Goal: Task Accomplishment & Management: Manage account settings

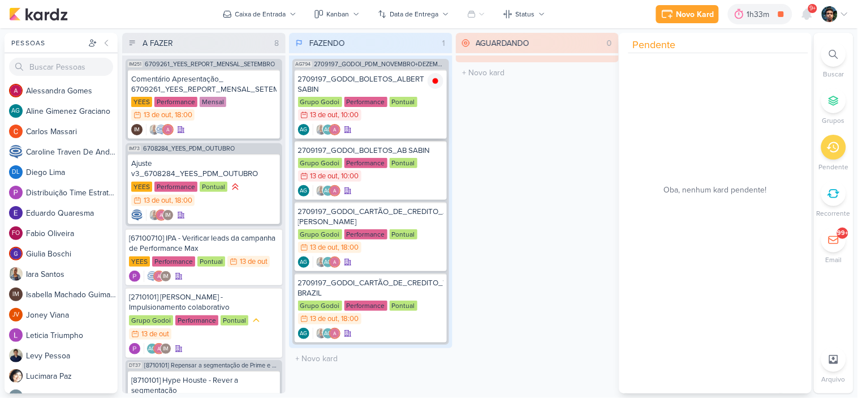
scroll to position [217, 0]
click at [510, 101] on div "AGUARDANDO 0 Mover Para Esquerda Mover Para Direita [GEOGRAPHIC_DATA] O título …" at bounding box center [537, 213] width 163 height 360
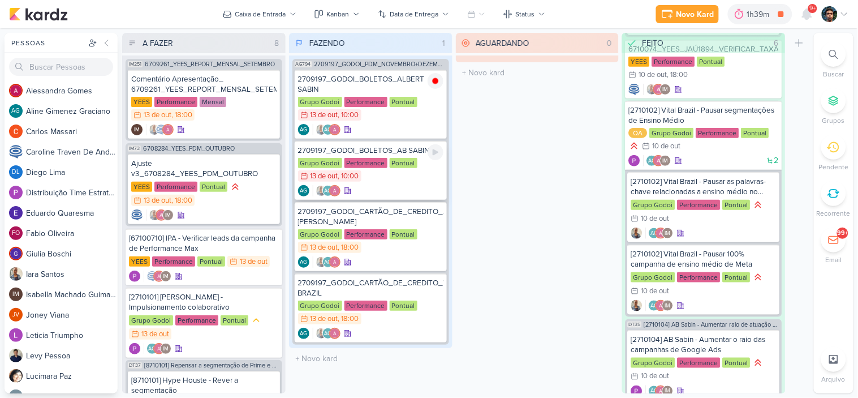
click at [410, 178] on div "Grupo Godoi Performance Pontual 13/10 [DATE] 10:00" at bounding box center [370, 170] width 145 height 25
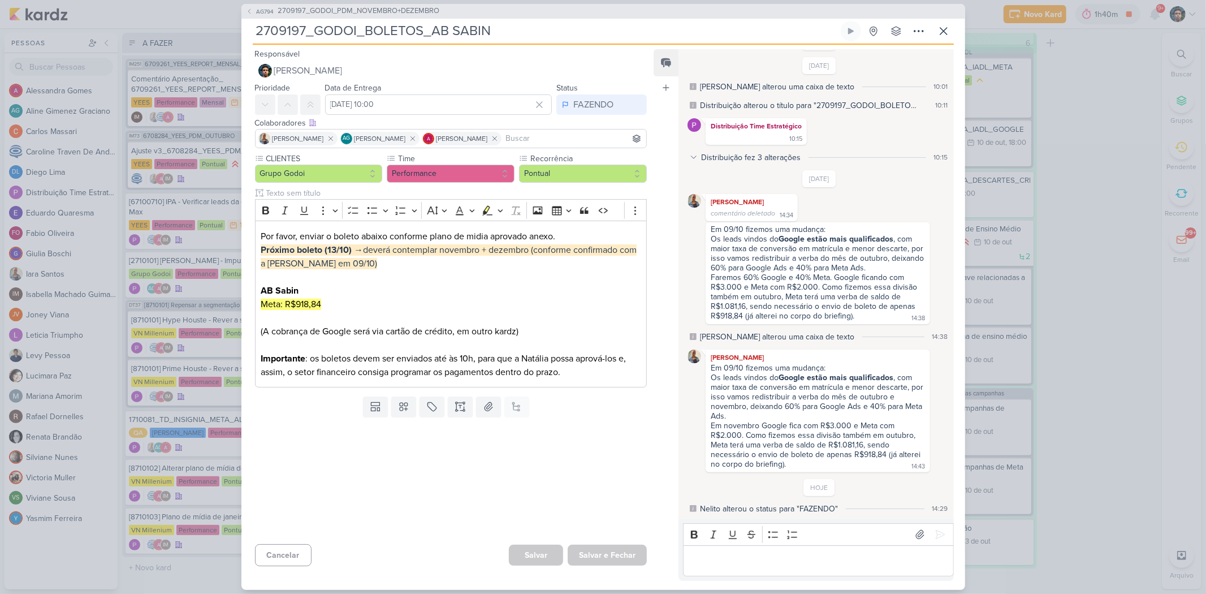
scroll to position [132, 0]
click at [857, 397] on div "Em novembro Google fica com R$3.000 e Meta com R$2.000. Como fizemos essa divis…" at bounding box center [817, 445] width 212 height 48
copy div "918,84"
click at [857, 397] on div "Em novembro Google fica com R$3.000 e Meta com R$2.000. Como fizemos essa divis…" at bounding box center [817, 445] width 212 height 48
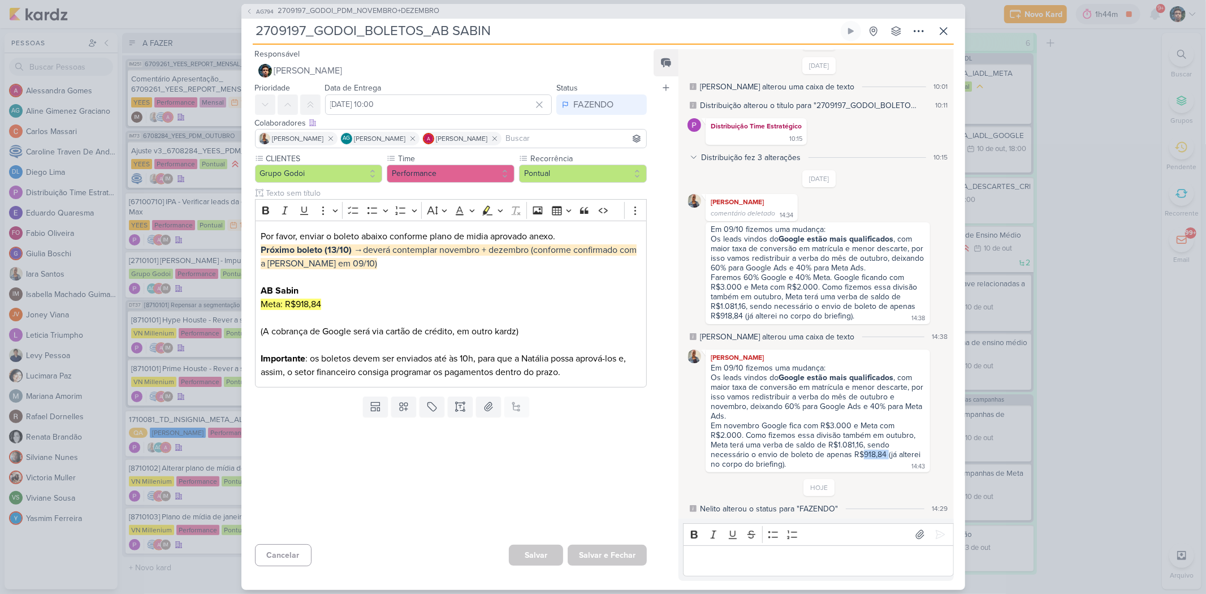
click at [857, 397] on div "Em novembro Google fica com R$3.000 e Meta com R$2.000. Como fizemos essa divis…" at bounding box center [817, 445] width 212 height 48
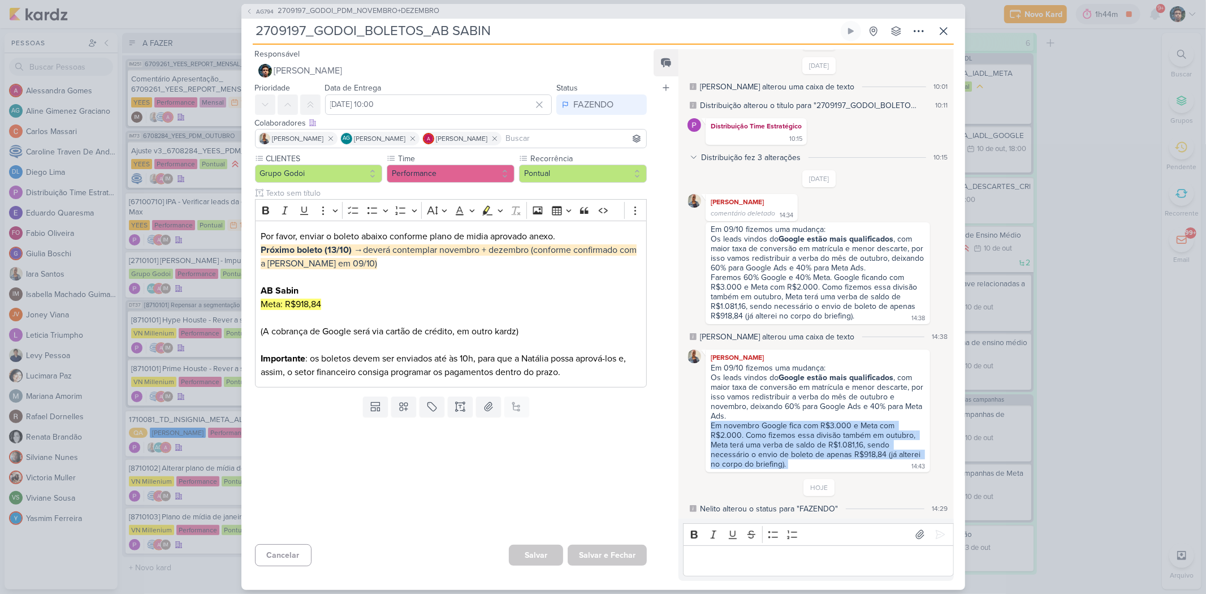
click at [857, 397] on div "Em novembro Google fica com R$3.000 e Meta com R$2.000. Como fizemos essa divis…" at bounding box center [817, 445] width 212 height 48
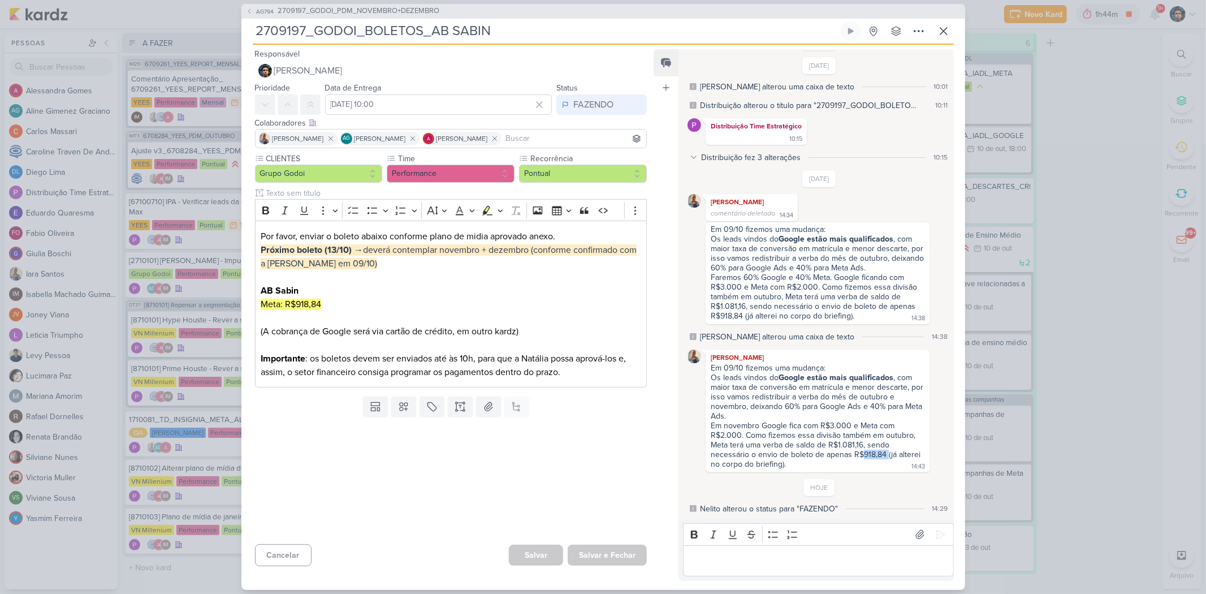
click at [857, 397] on div "Em novembro Google fica com R$3.000 e Meta com R$2.000. Como fizemos essa divis…" at bounding box center [817, 445] width 212 height 48
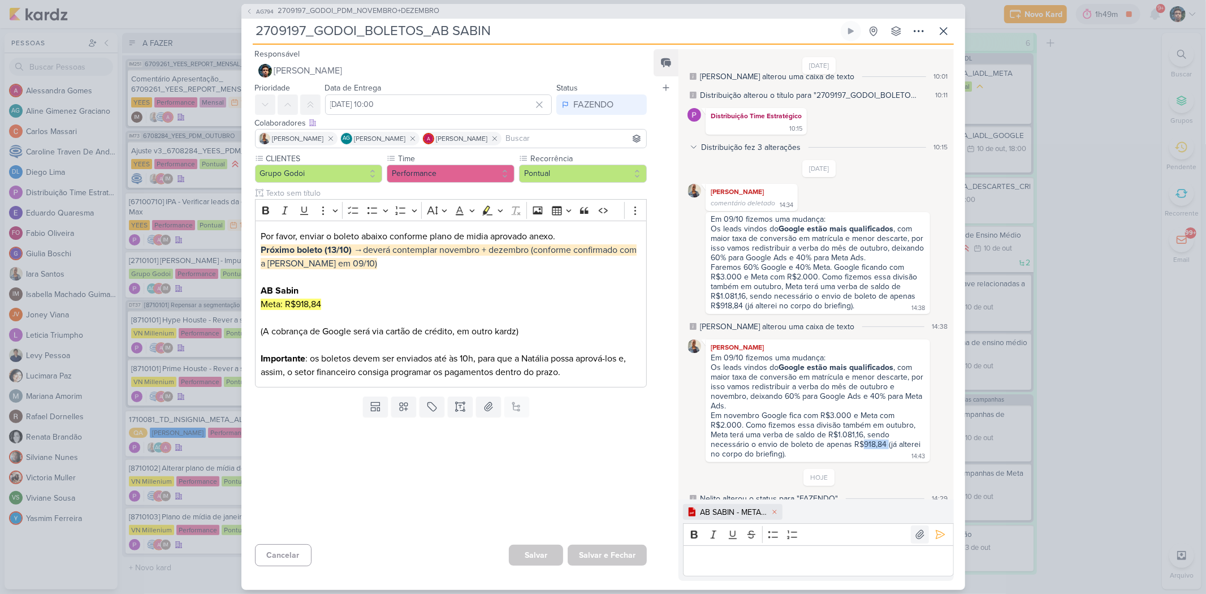
scroll to position [151, 0]
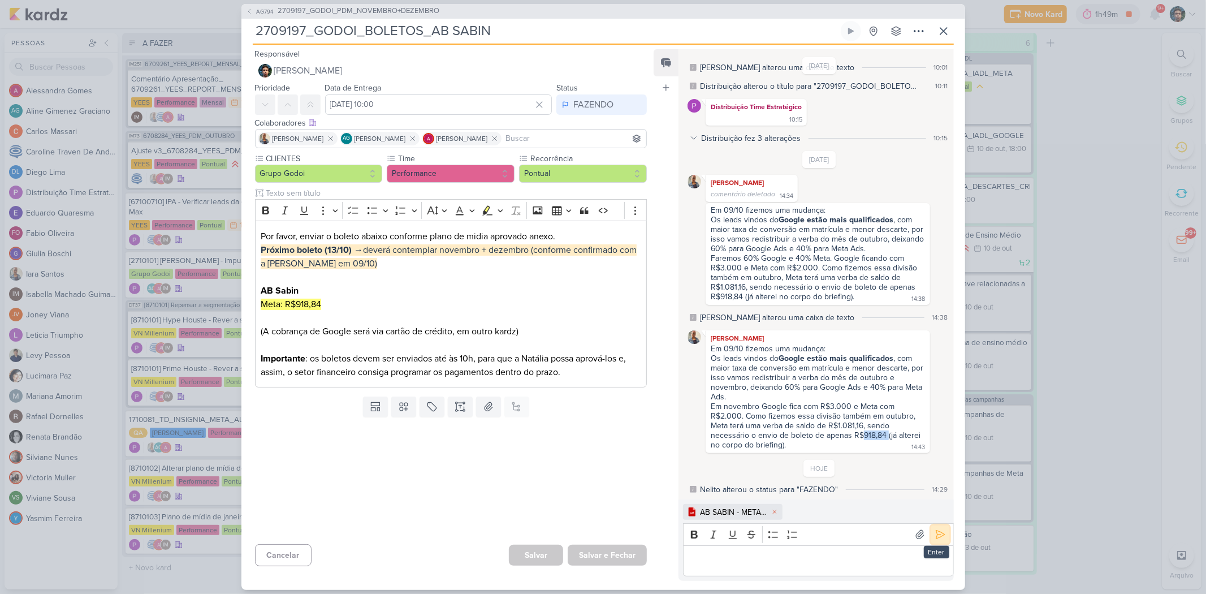
click at [857, 397] on icon at bounding box center [940, 534] width 11 height 11
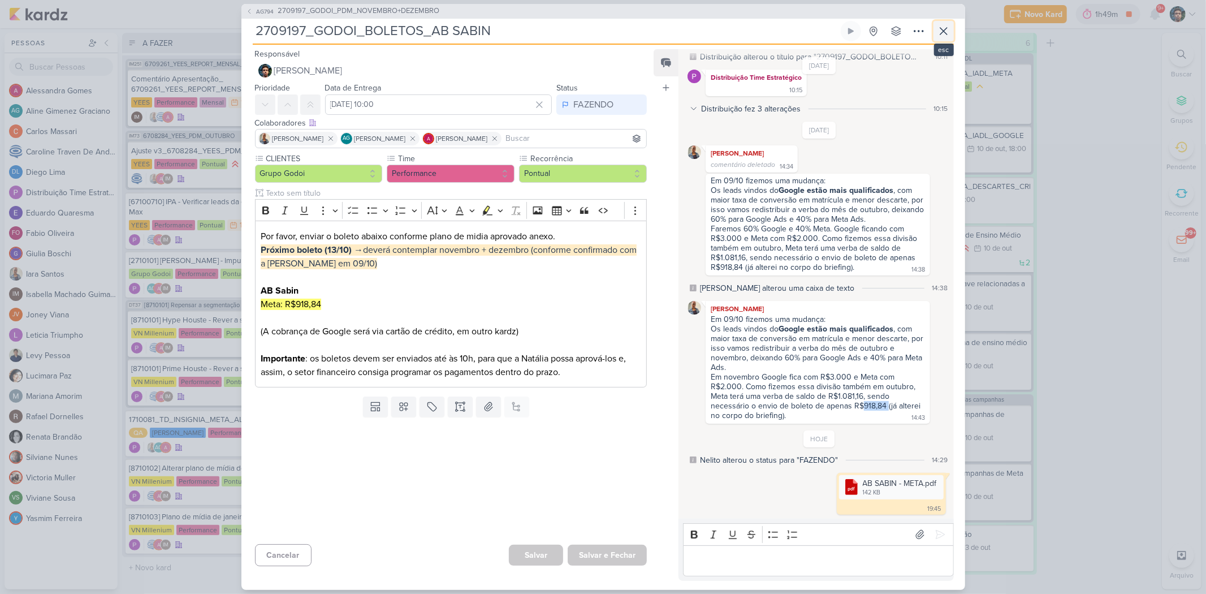
click at [857, 29] on icon at bounding box center [944, 31] width 14 height 14
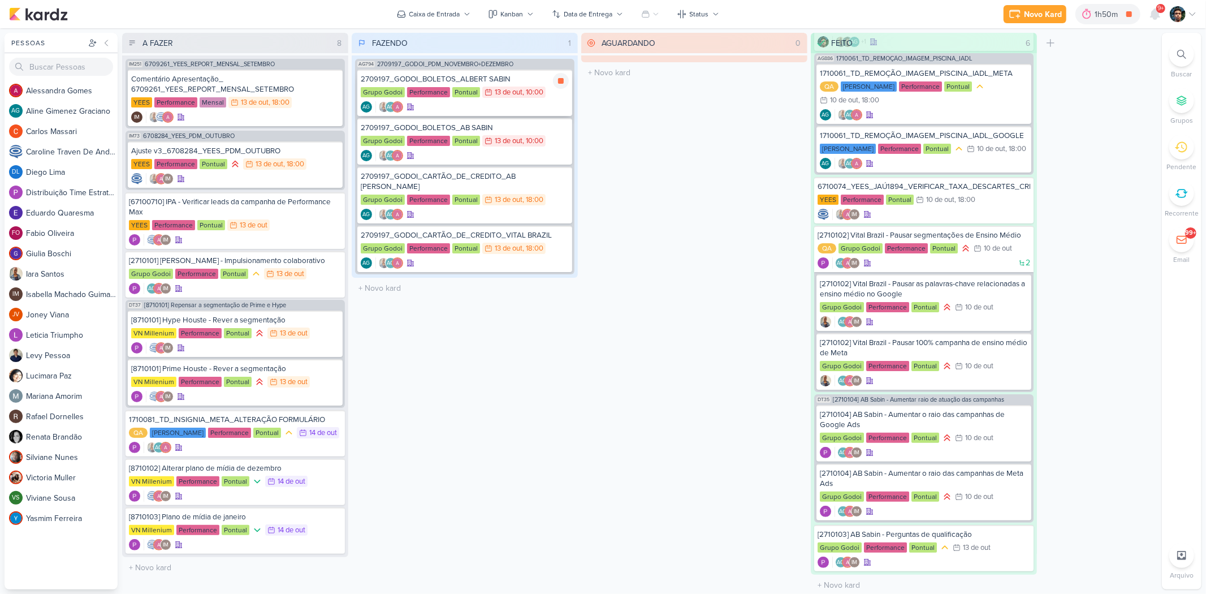
click at [498, 111] on div "AG AG" at bounding box center [465, 106] width 208 height 11
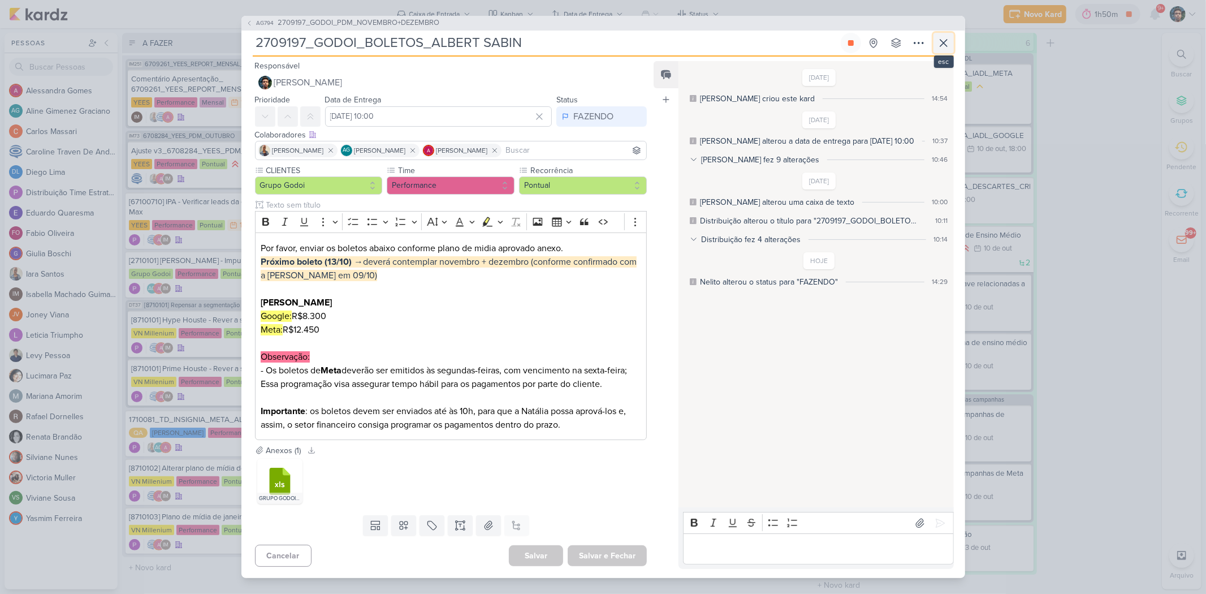
click at [857, 37] on icon at bounding box center [944, 43] width 14 height 14
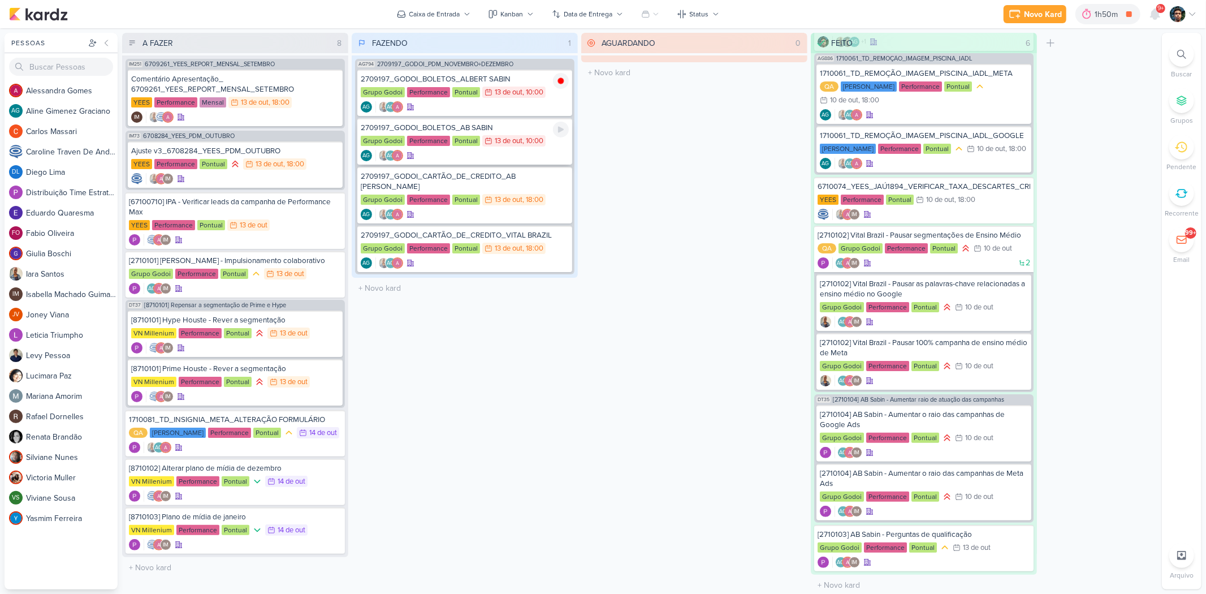
click at [521, 153] on div "AG AG" at bounding box center [465, 155] width 208 height 11
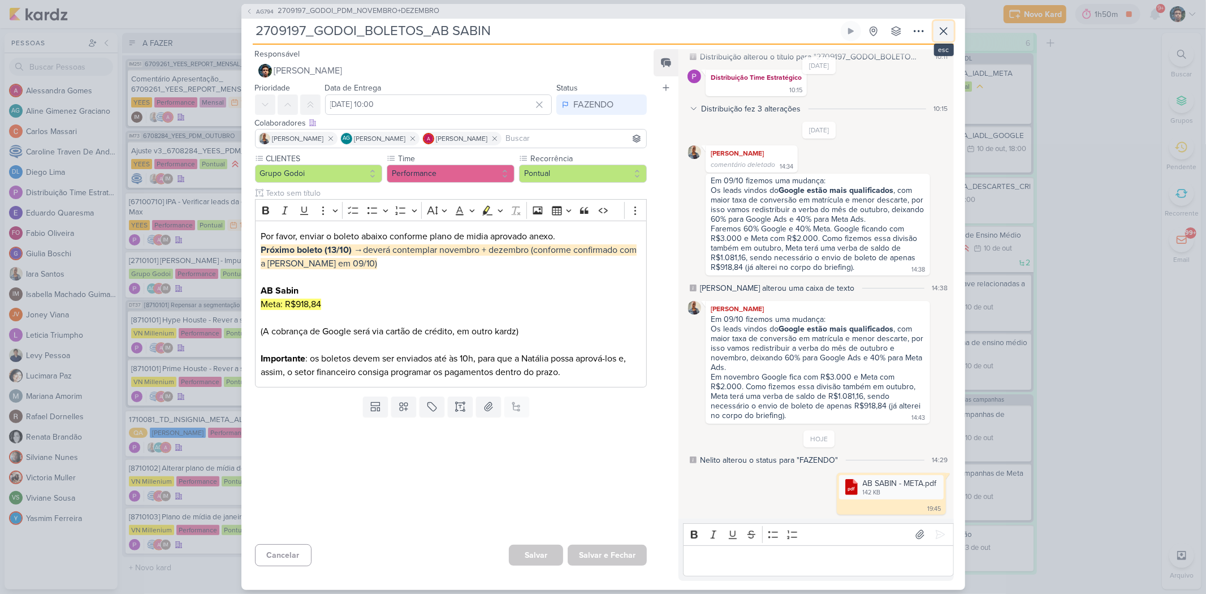
click at [857, 37] on icon at bounding box center [944, 31] width 14 height 14
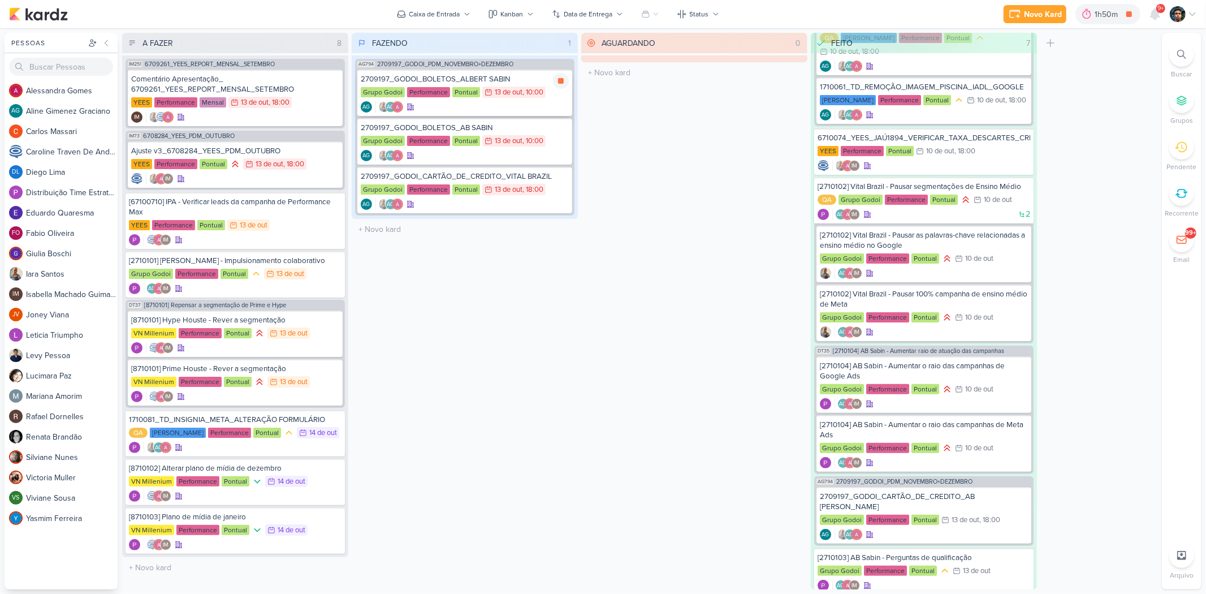
scroll to position [116, 0]
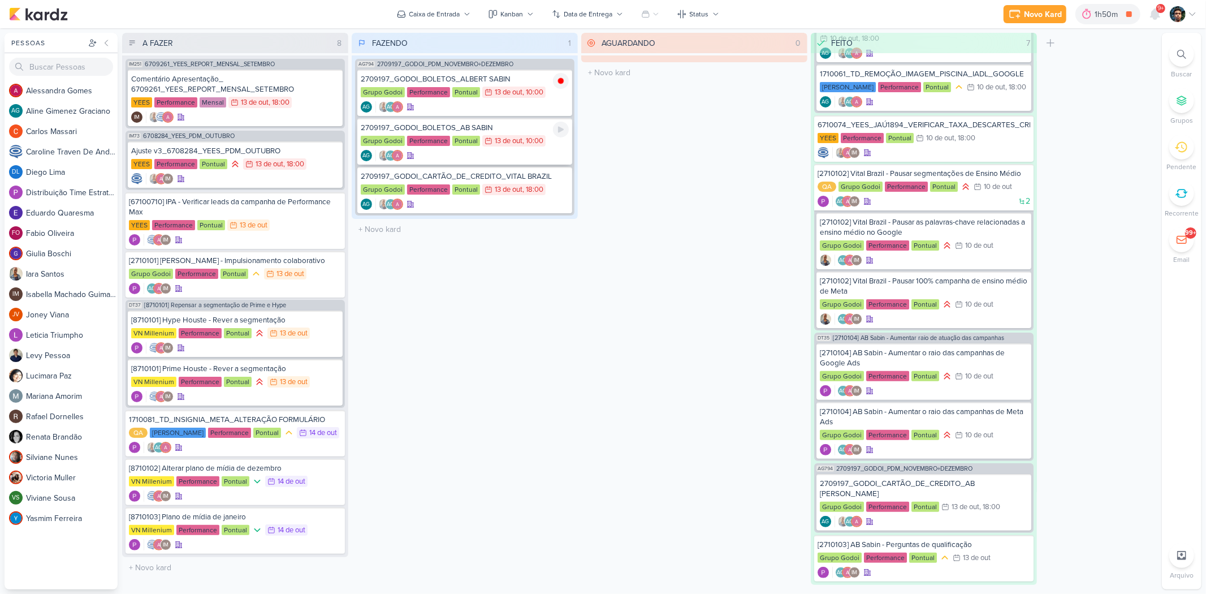
click at [485, 131] on div "2709197_GODOI_BOLETOS_AB SABIN" at bounding box center [465, 128] width 208 height 10
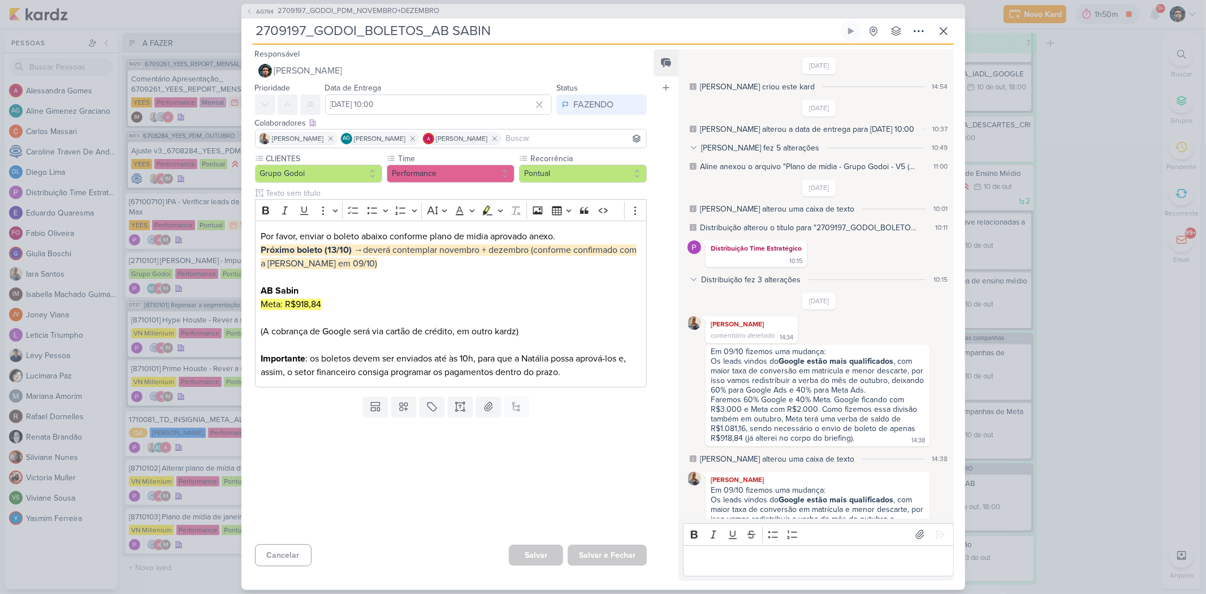
scroll to position [182, 0]
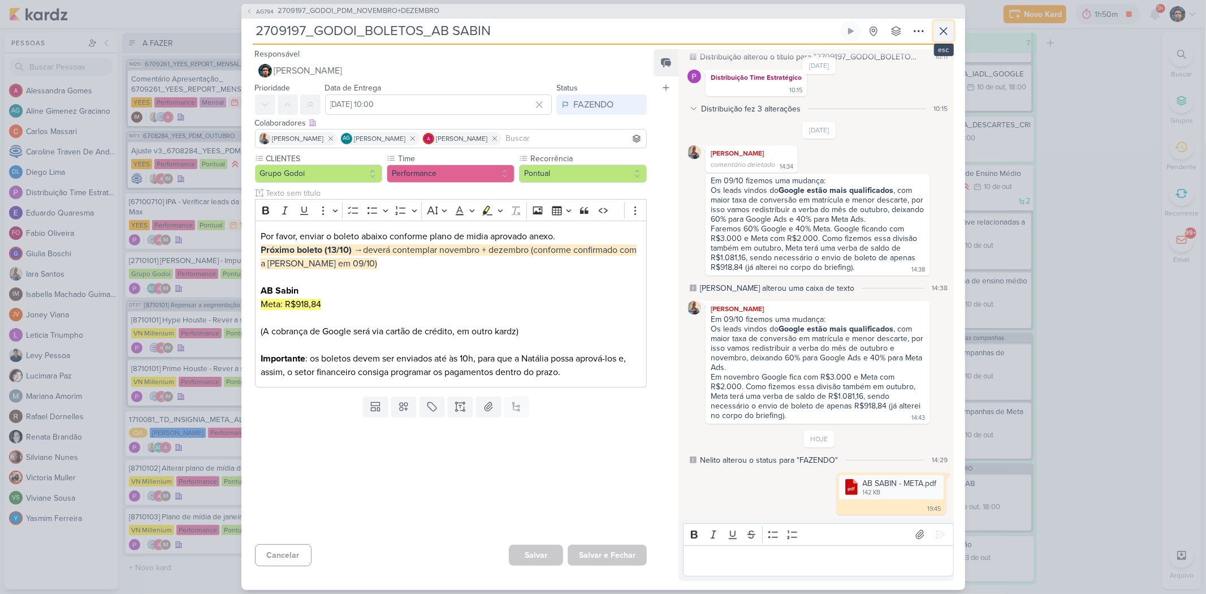
click at [857, 31] on icon at bounding box center [944, 31] width 14 height 14
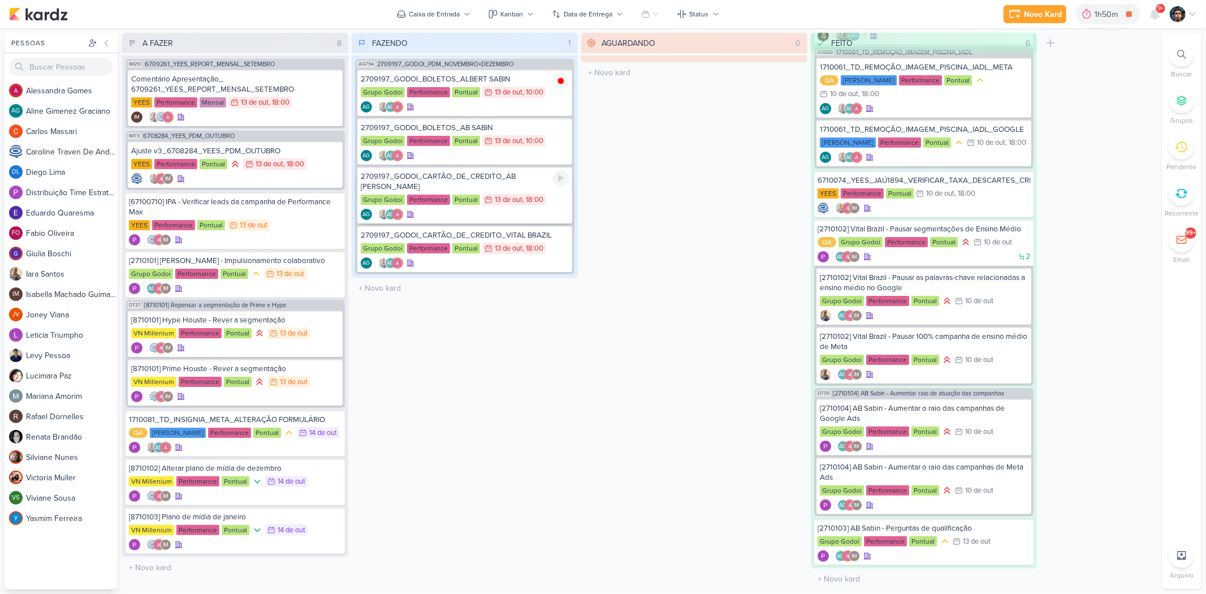
scroll to position [54, 0]
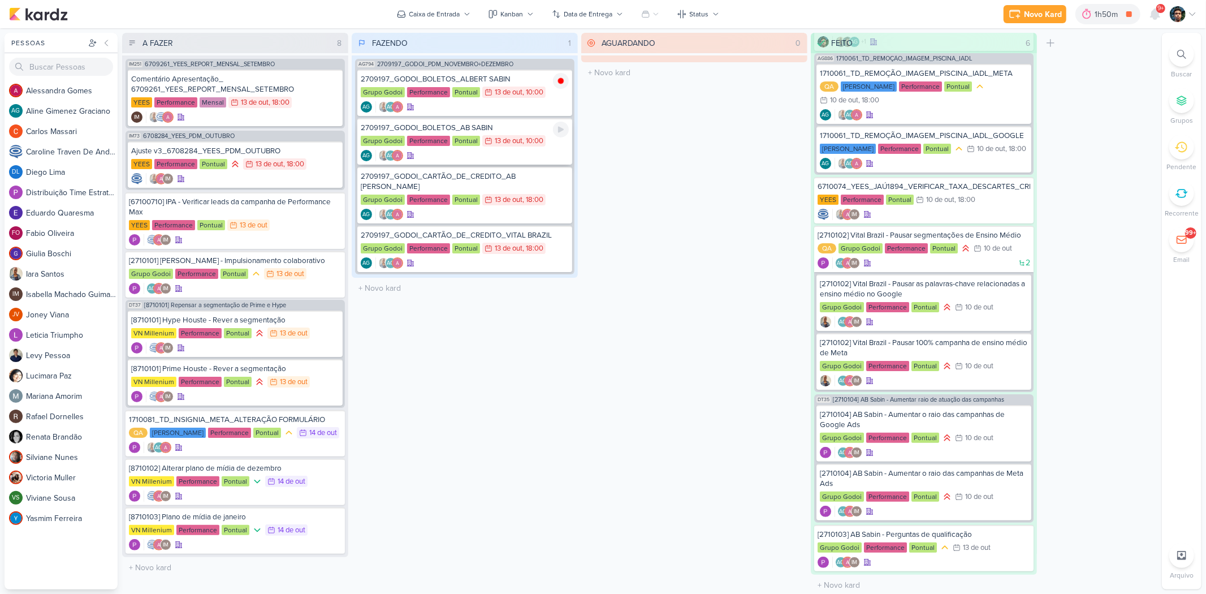
click at [529, 153] on div "AG AG" at bounding box center [465, 155] width 208 height 11
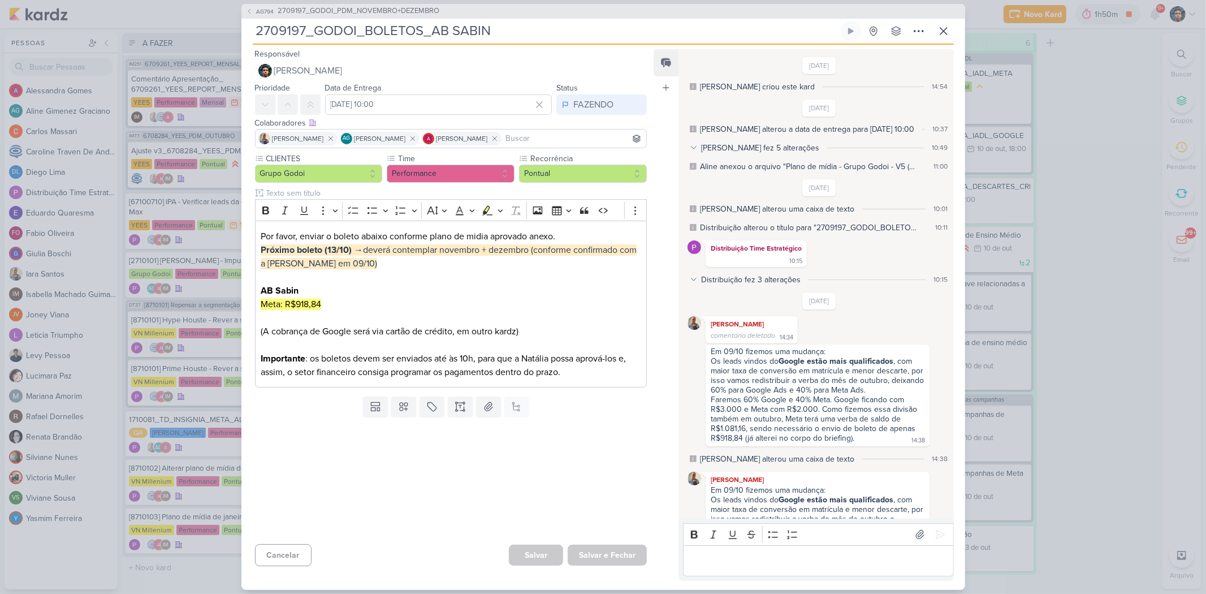
scroll to position [182, 0]
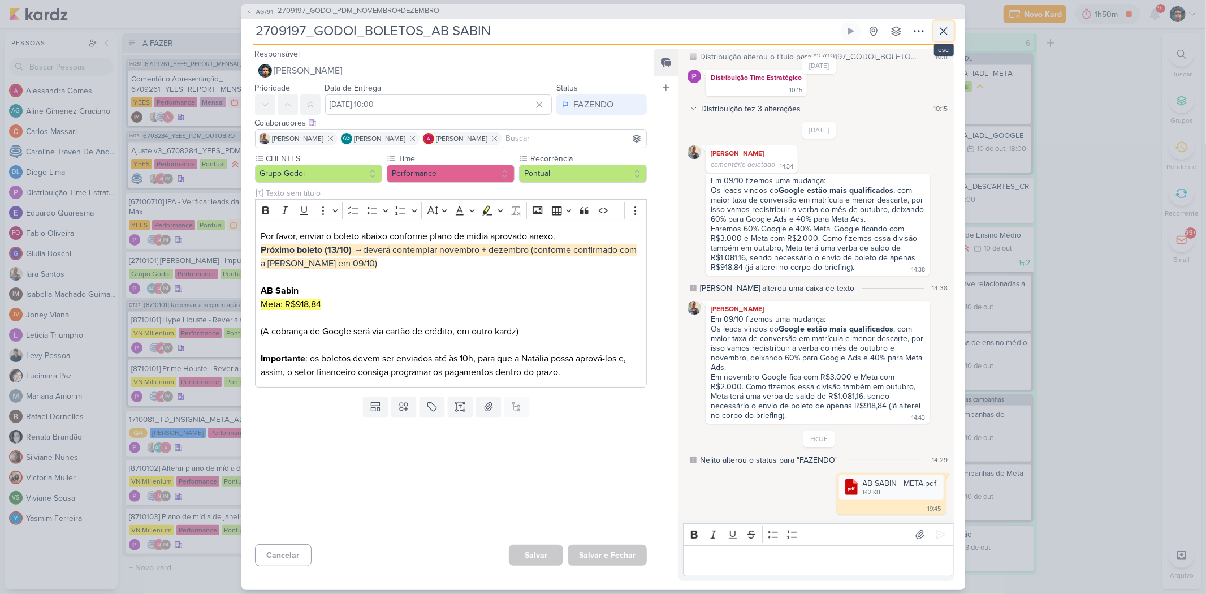
click at [857, 31] on icon at bounding box center [944, 31] width 7 height 7
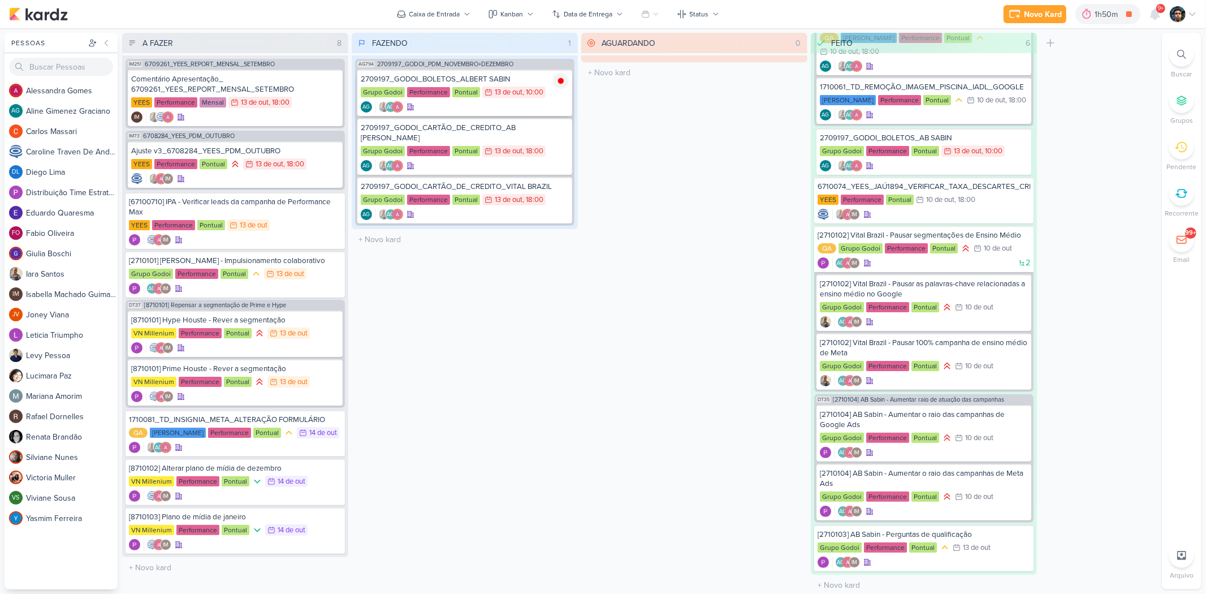
scroll to position [116, 0]
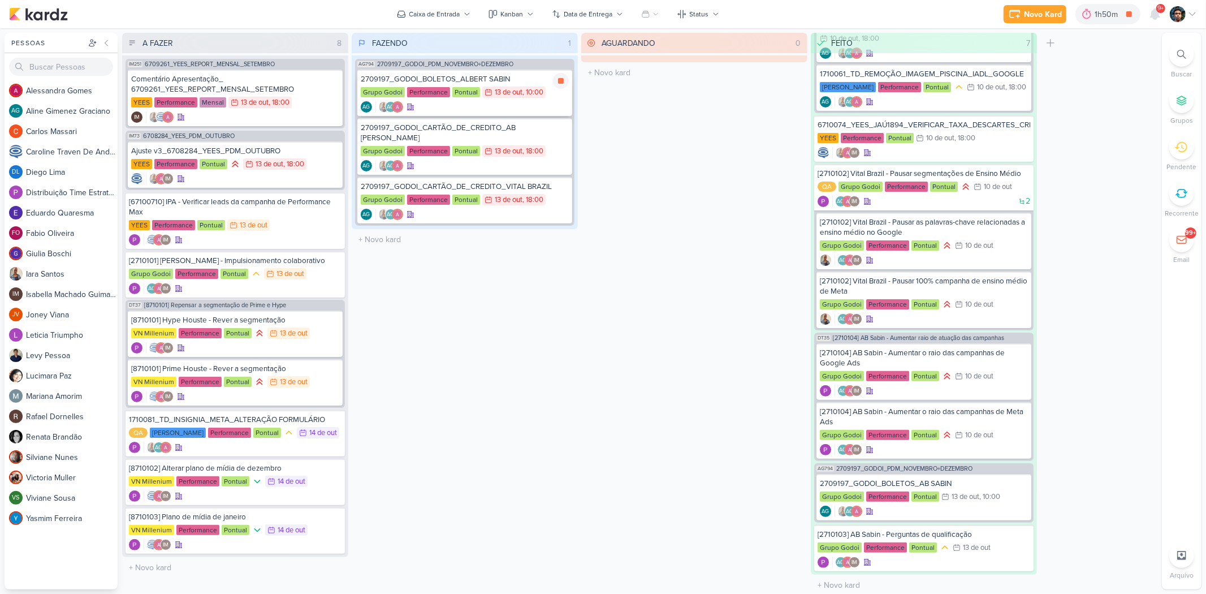
click at [538, 109] on div "AG AG" at bounding box center [465, 106] width 208 height 11
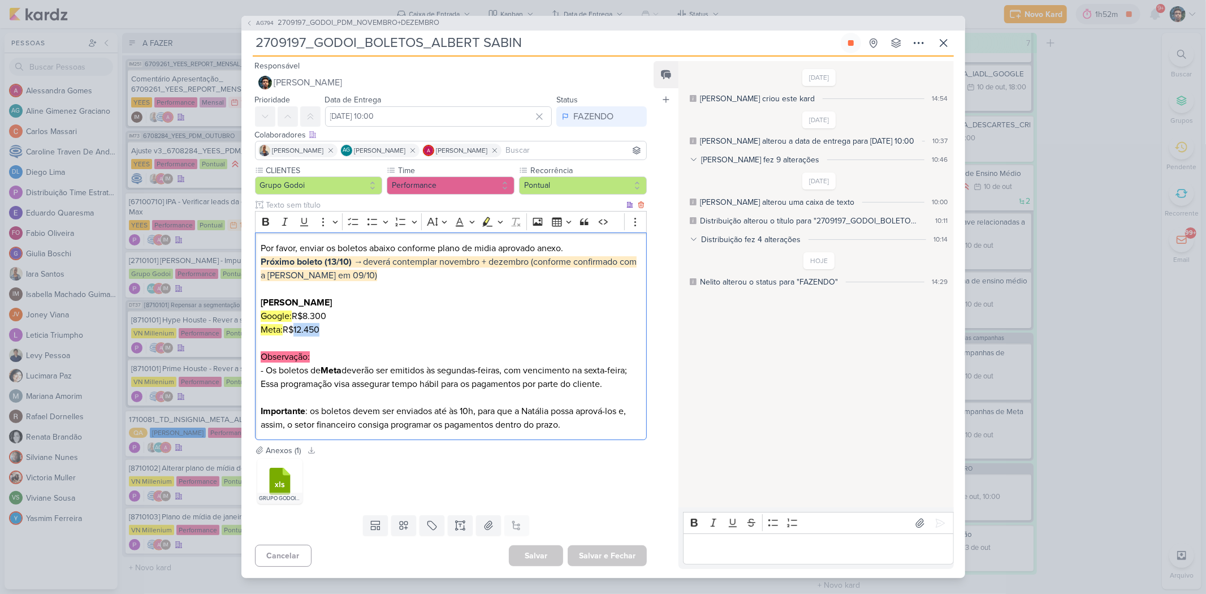
drag, startPoint x: 320, startPoint y: 324, endPoint x: 296, endPoint y: 325, distance: 23.8
click at [296, 325] on p "Por favor, enviar os boletos abaixo conforme plano de midia aprovado anexo. [PE…" at bounding box center [451, 288] width 380 height 95
copy p "12.450"
click at [416, 122] on input "[DATE] 10:00" at bounding box center [438, 116] width 227 height 20
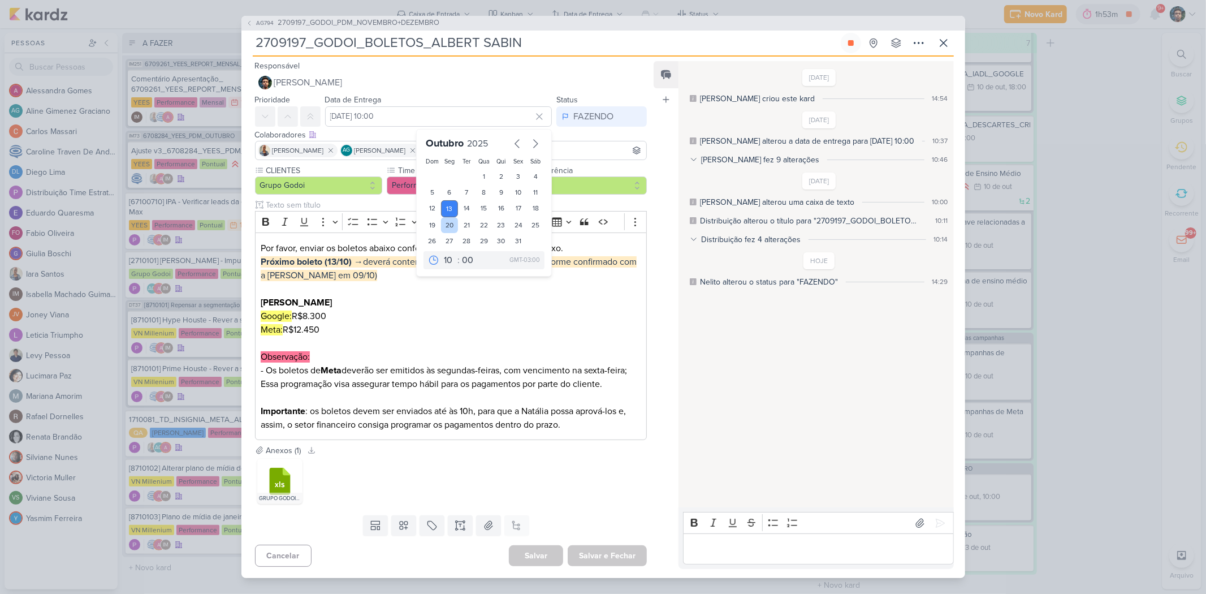
click at [443, 225] on div "20" at bounding box center [450, 225] width 18 height 16
type input "[DATE] 10:00"
click at [589, 293] on p "Por favor, enviar os boletos abaixo conforme plano de midia aprovado anexo. [PE…" at bounding box center [451, 288] width 380 height 95
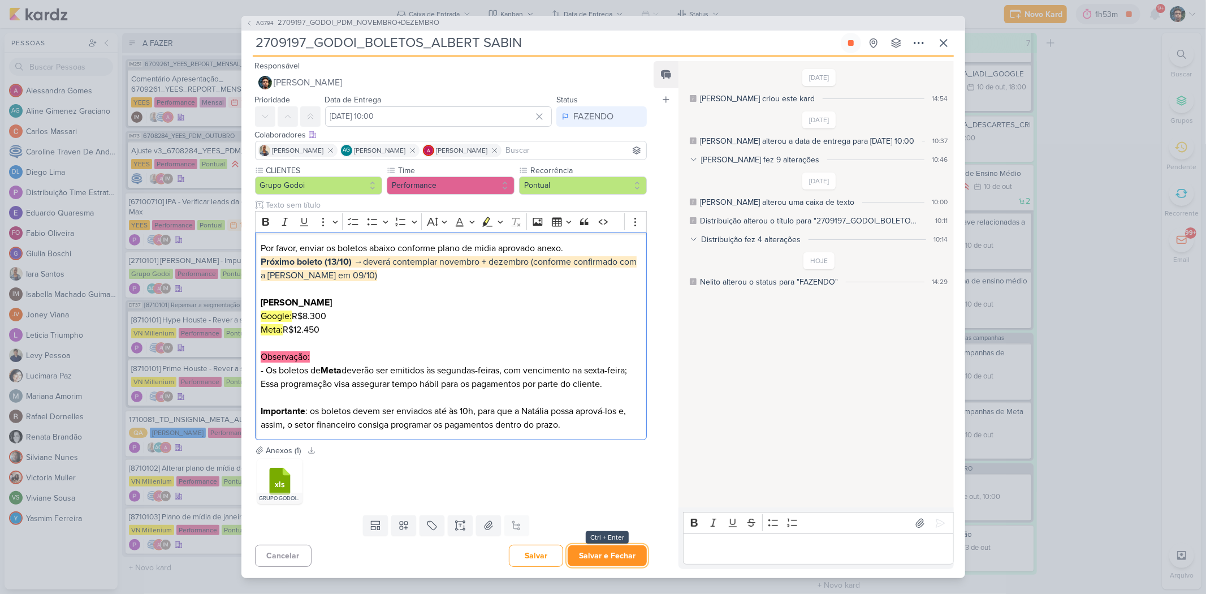
click at [615, 397] on button "Salvar e Fechar" at bounding box center [607, 555] width 79 height 21
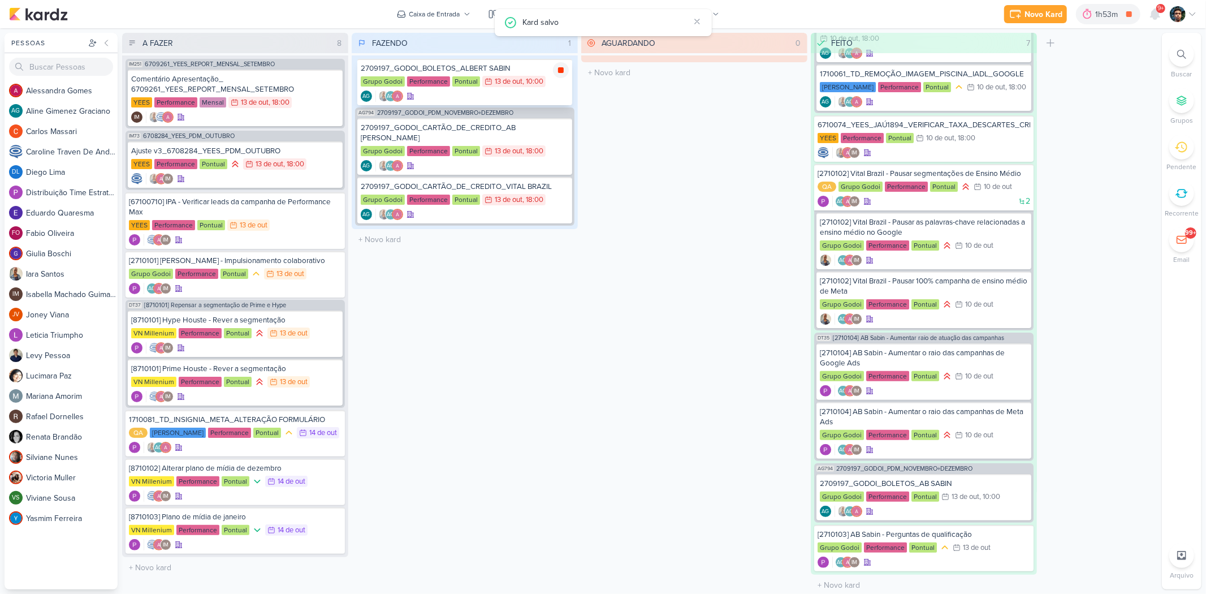
click at [555, 71] on div at bounding box center [561, 70] width 16 height 16
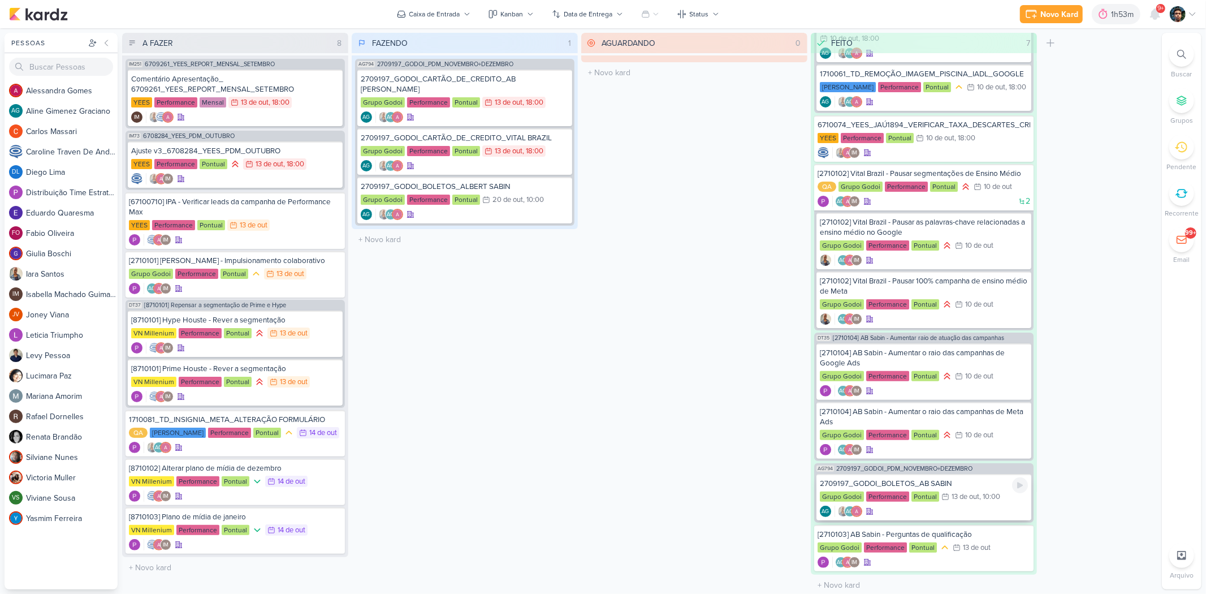
click at [857, 397] on div "13 de out" at bounding box center [966, 496] width 28 height 7
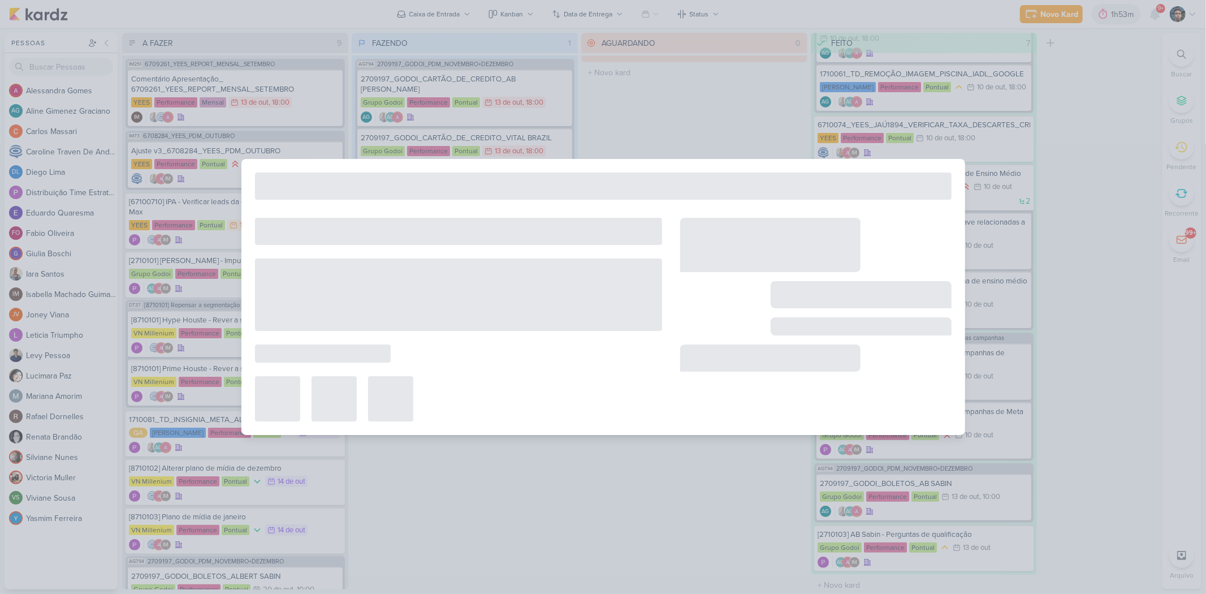
type input "2709197_GODOI_BOLETOS_AB SABIN"
type input "[DATE] 10:00"
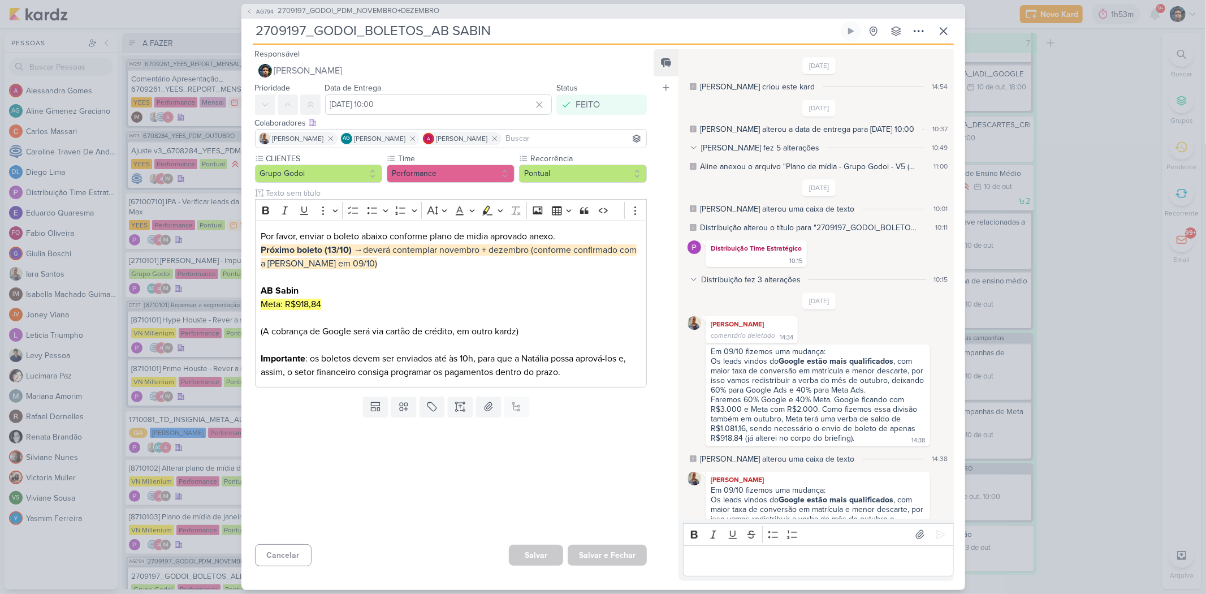
scroll to position [200, 0]
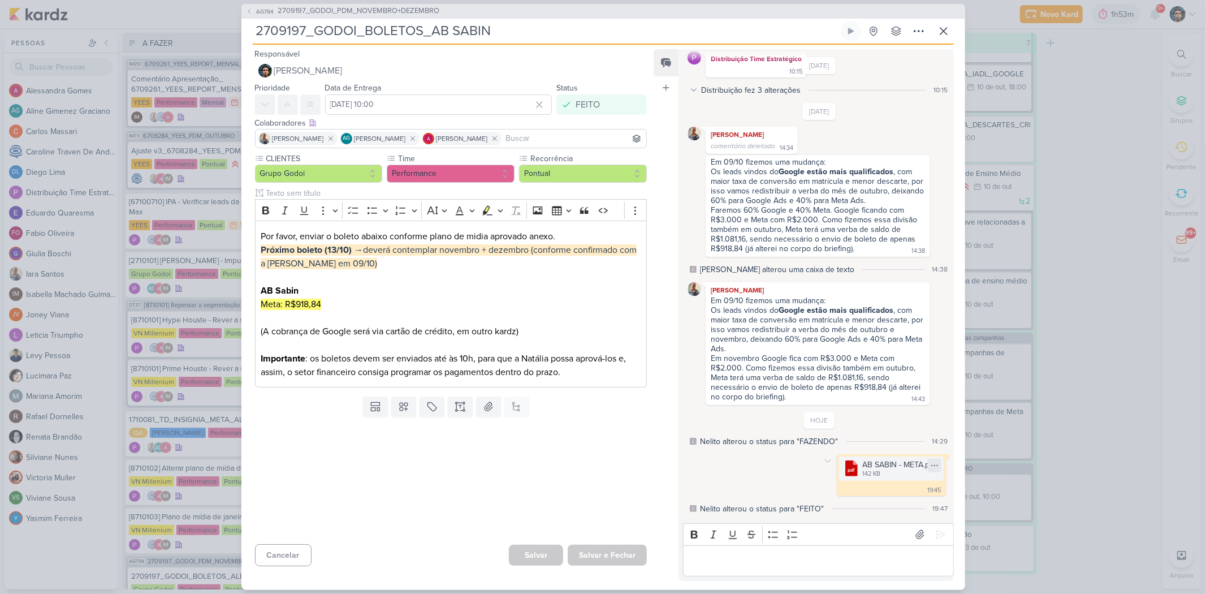
click at [857, 397] on icon at bounding box center [934, 465] width 6 height 1
click at [790, 397] on div ".cls-1 {fill: #cb0606;} .cls-1, .cls-2, .cls-3 {fill-rule: evenodd;} .cls-2 {fi…" at bounding box center [819, 475] width 262 height 42
click at [827, 397] on icon at bounding box center [827, 460] width 9 height 9
click at [844, 397] on div "Deletar" at bounding box center [856, 481] width 25 height 12
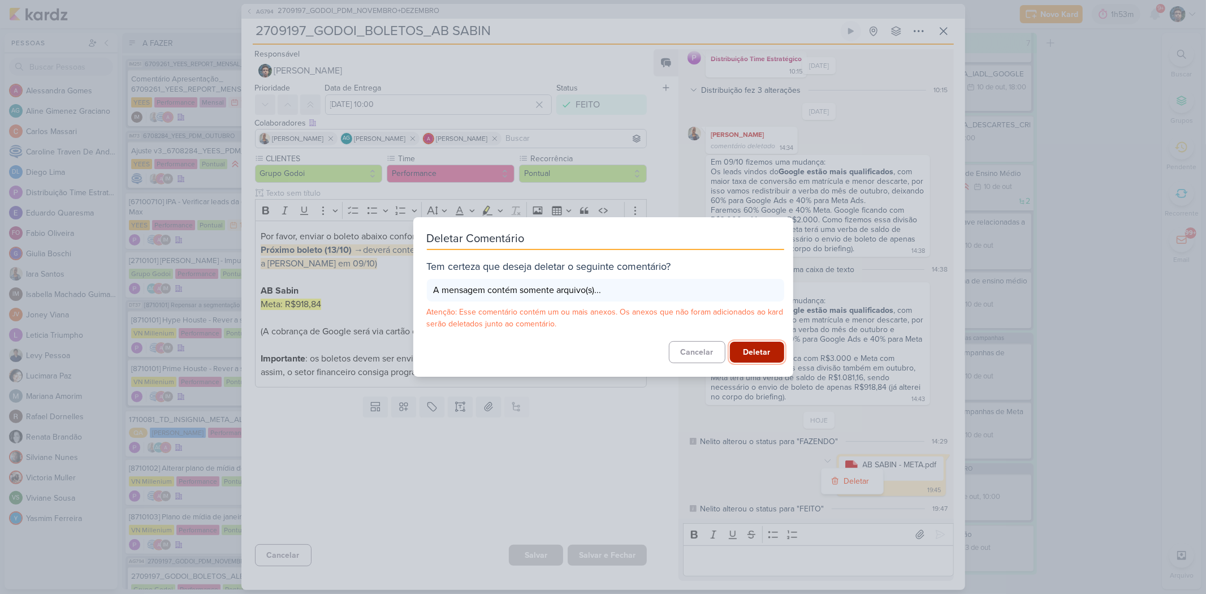
click at [750, 349] on button "Deletar" at bounding box center [757, 352] width 54 height 21
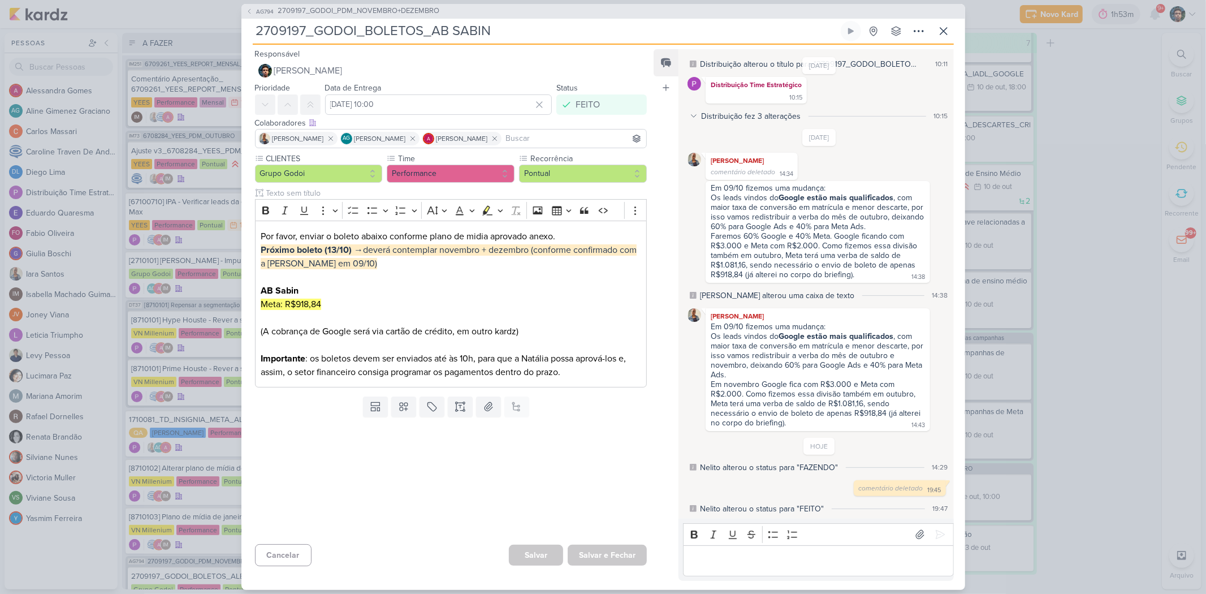
scroll to position [174, 0]
click at [857, 31] on icon at bounding box center [944, 31] width 14 height 14
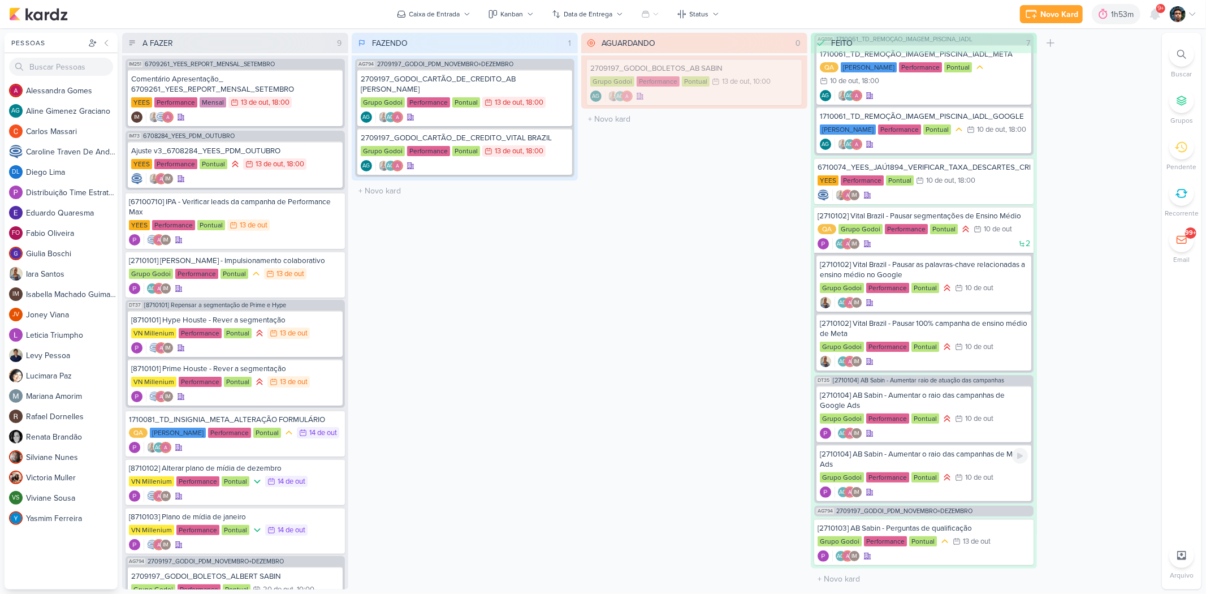
scroll to position [68, 0]
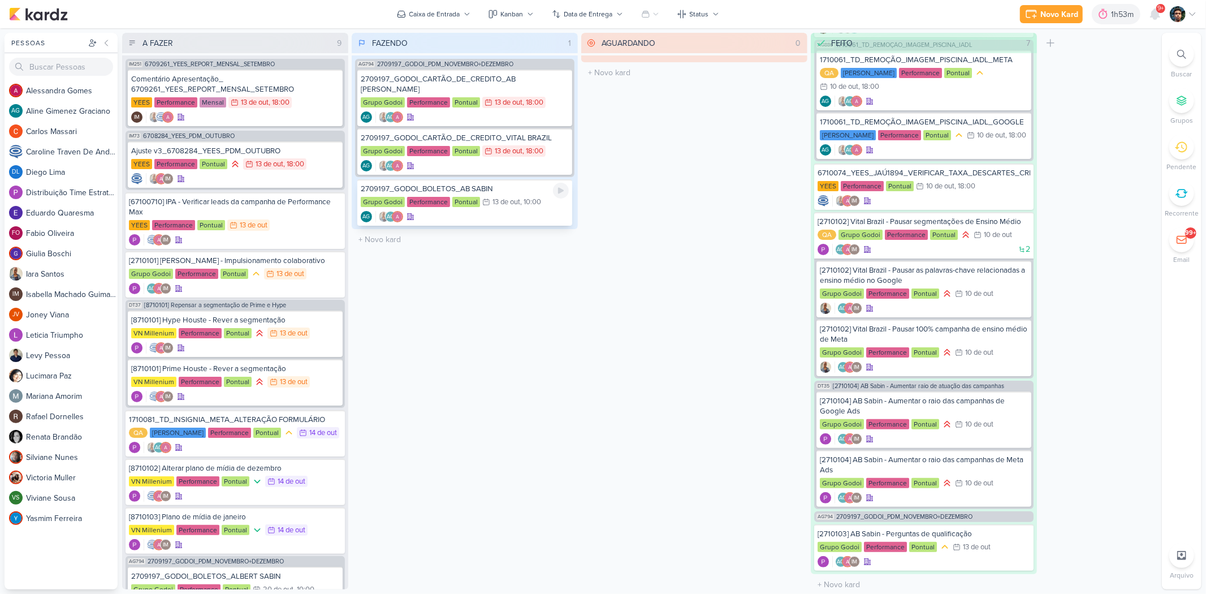
click at [526, 211] on div "AG AG" at bounding box center [465, 216] width 208 height 11
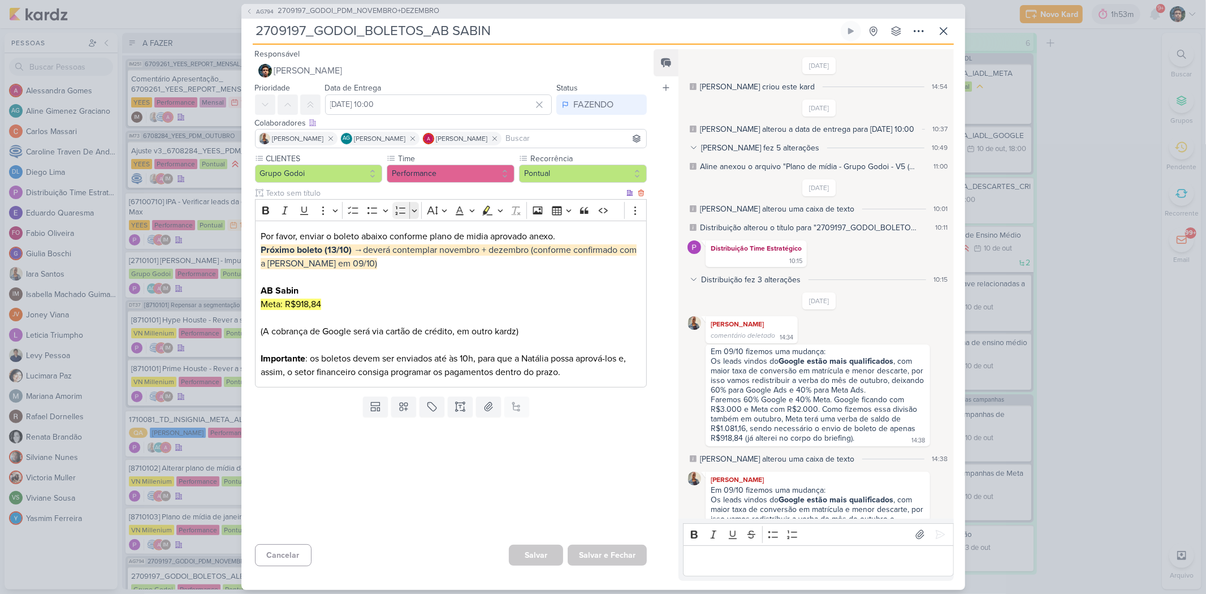
scroll to position [193, 0]
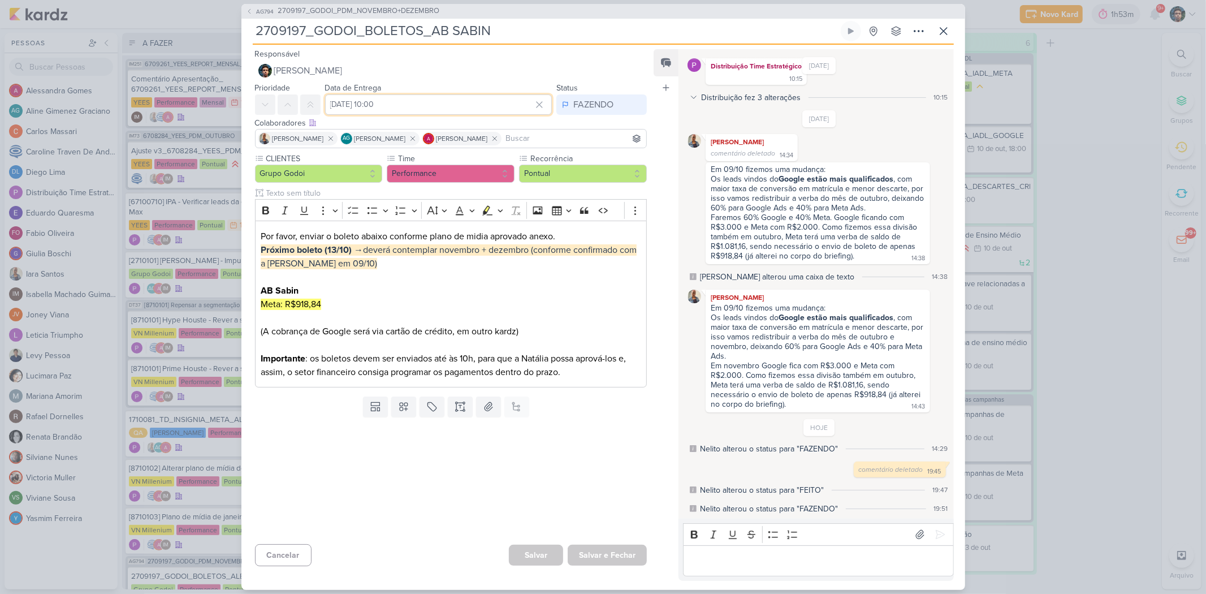
click at [429, 105] on input "[DATE] 10:00" at bounding box center [438, 104] width 227 height 20
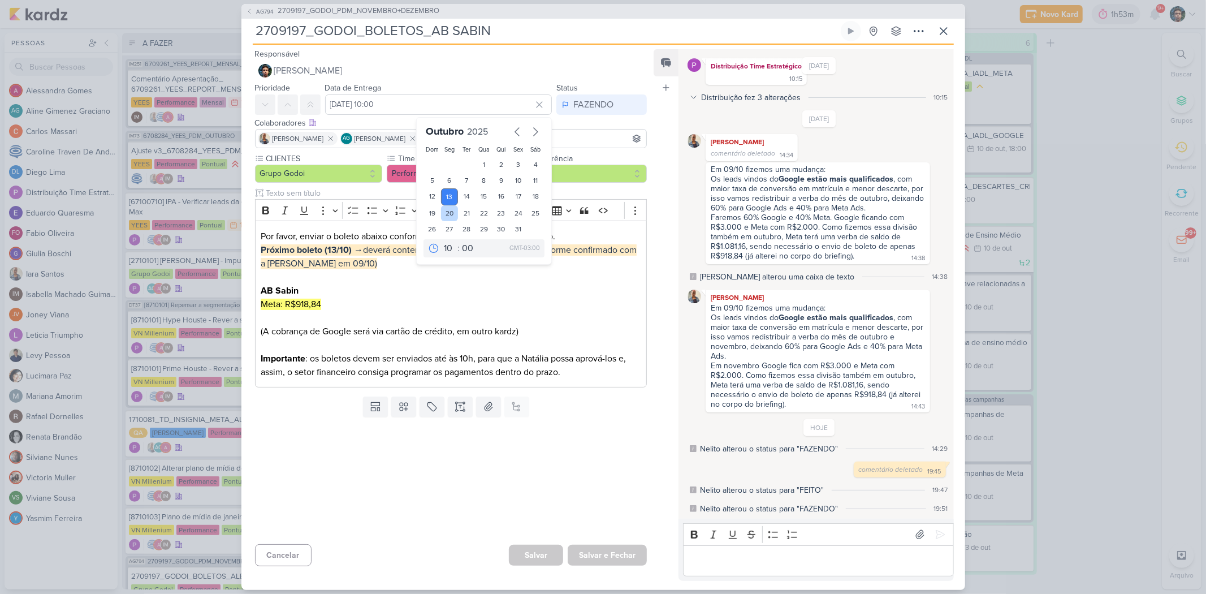
click at [446, 211] on div "20" at bounding box center [450, 213] width 18 height 16
type input "[DATE] 10:00"
click at [670, 397] on div "Feed Atrelar email Solte o email para atrelar ao kard" at bounding box center [666, 315] width 25 height 532
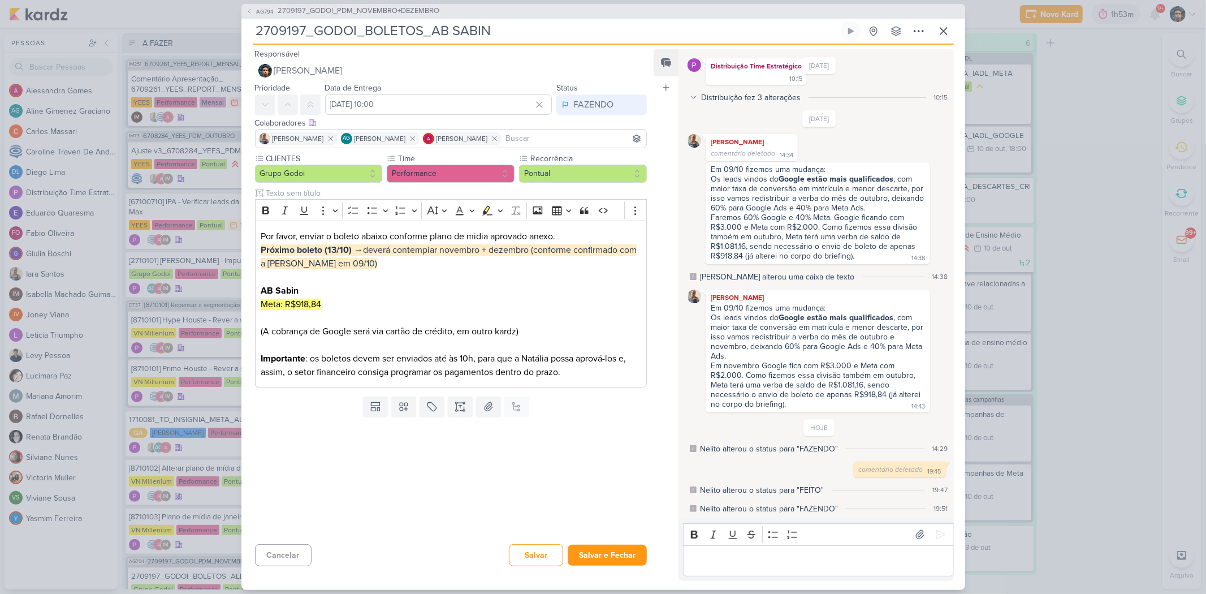
drag, startPoint x: 671, startPoint y: 136, endPoint x: 669, endPoint y: 143, distance: 7.2
click at [671, 136] on div "Feed Atrelar email Solte o email para atrelar ao kard" at bounding box center [666, 315] width 25 height 532
click at [594, 397] on button "Salvar e Fechar" at bounding box center [607, 555] width 79 height 21
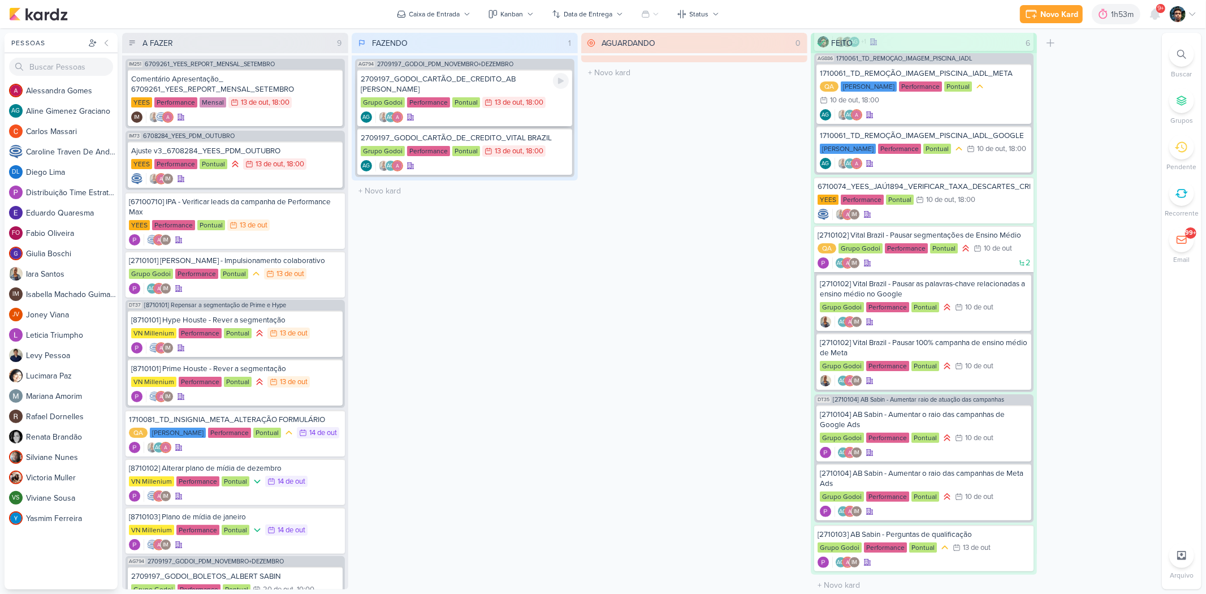
click at [563, 77] on icon at bounding box center [561, 80] width 9 height 9
click at [540, 111] on div "AG AG" at bounding box center [465, 116] width 208 height 11
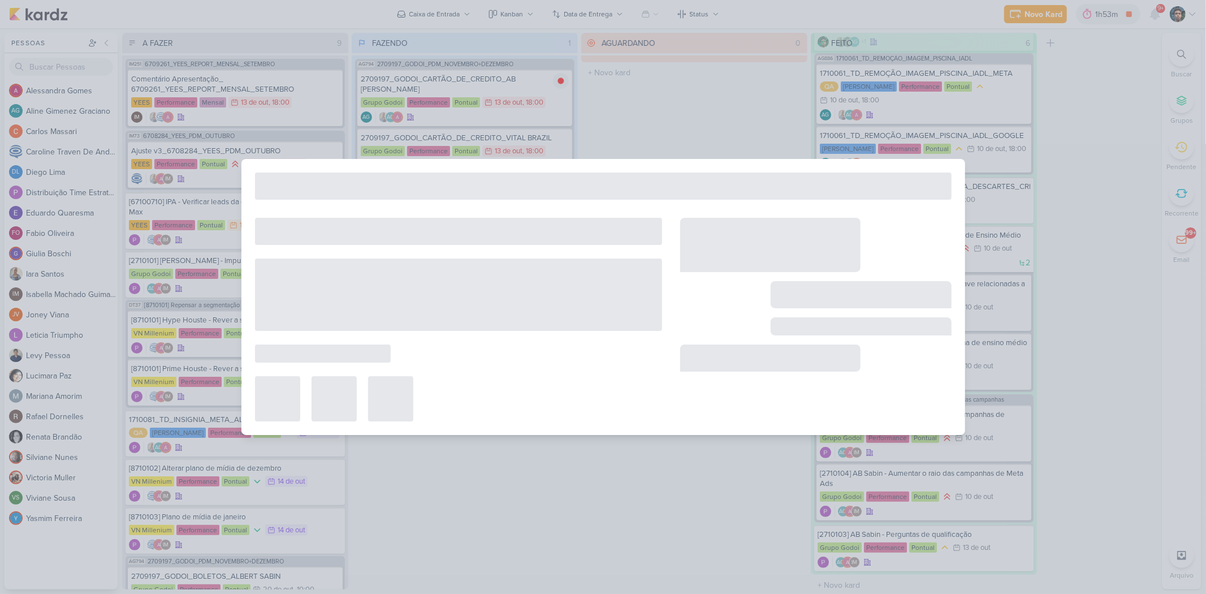
type input "2709197_GODOI_CARTÃO_DE_CREDITO_AB [PERSON_NAME]"
type input "[DATE] 18:00"
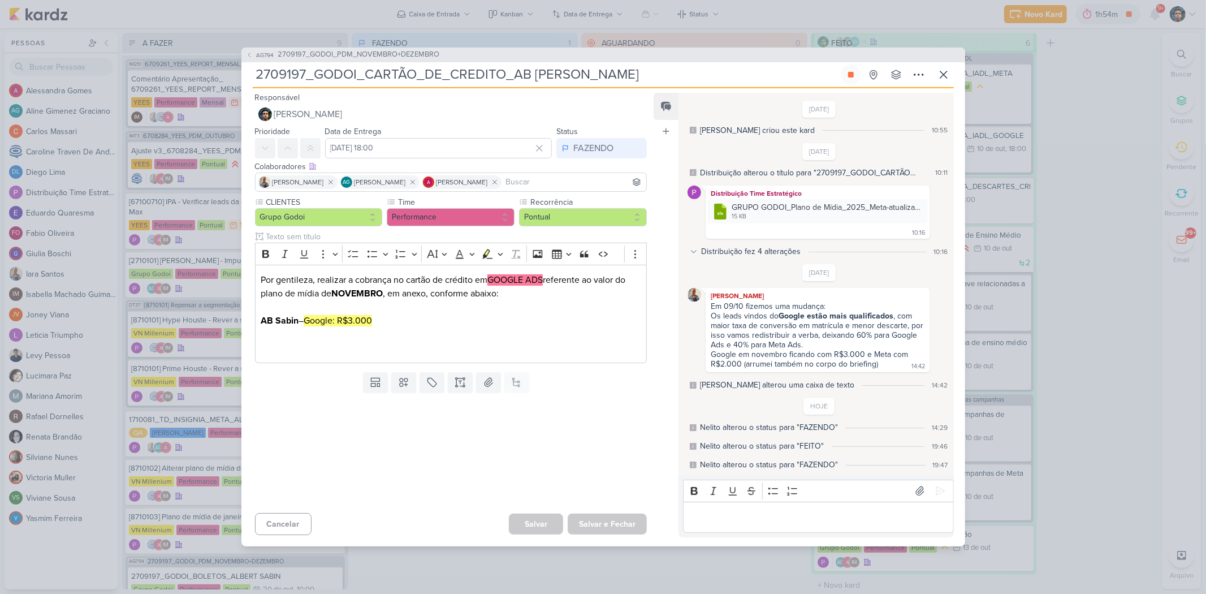
click at [745, 397] on div "Editor editing area: main" at bounding box center [818, 517] width 270 height 31
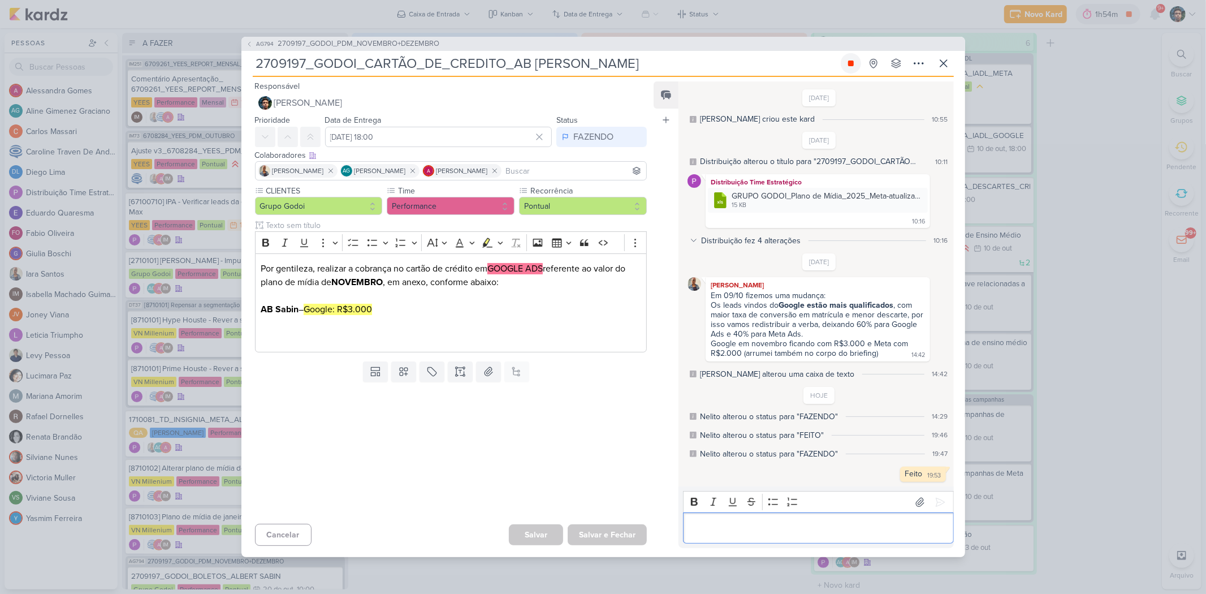
click at [853, 59] on icon at bounding box center [851, 63] width 9 height 9
click at [857, 59] on icon at bounding box center [944, 64] width 14 height 14
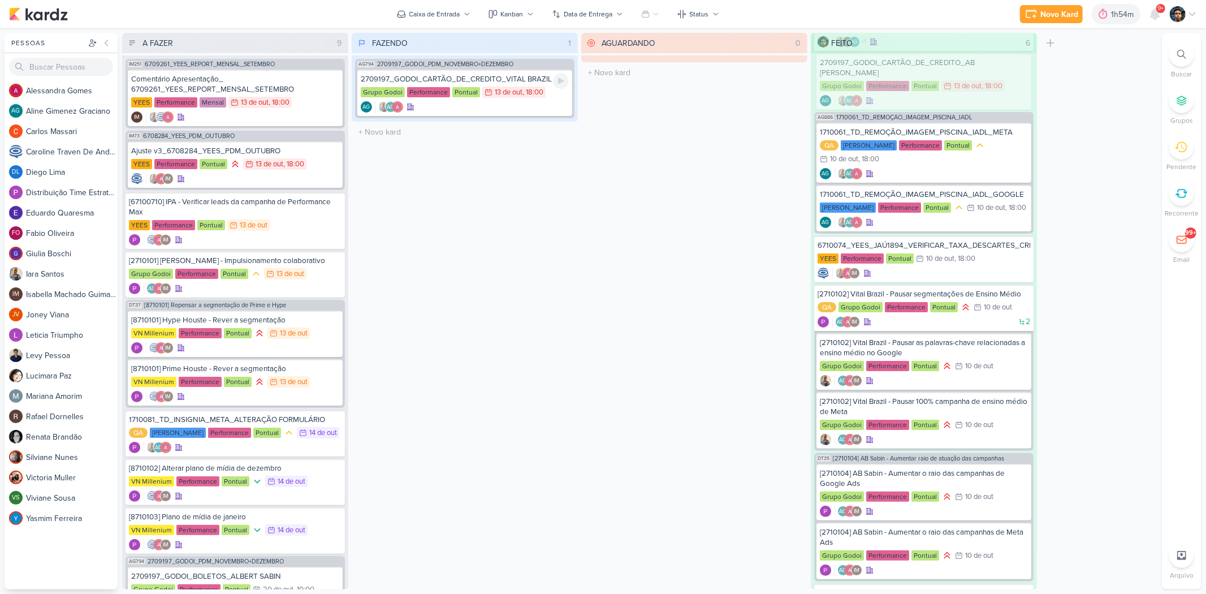
scroll to position [103, 0]
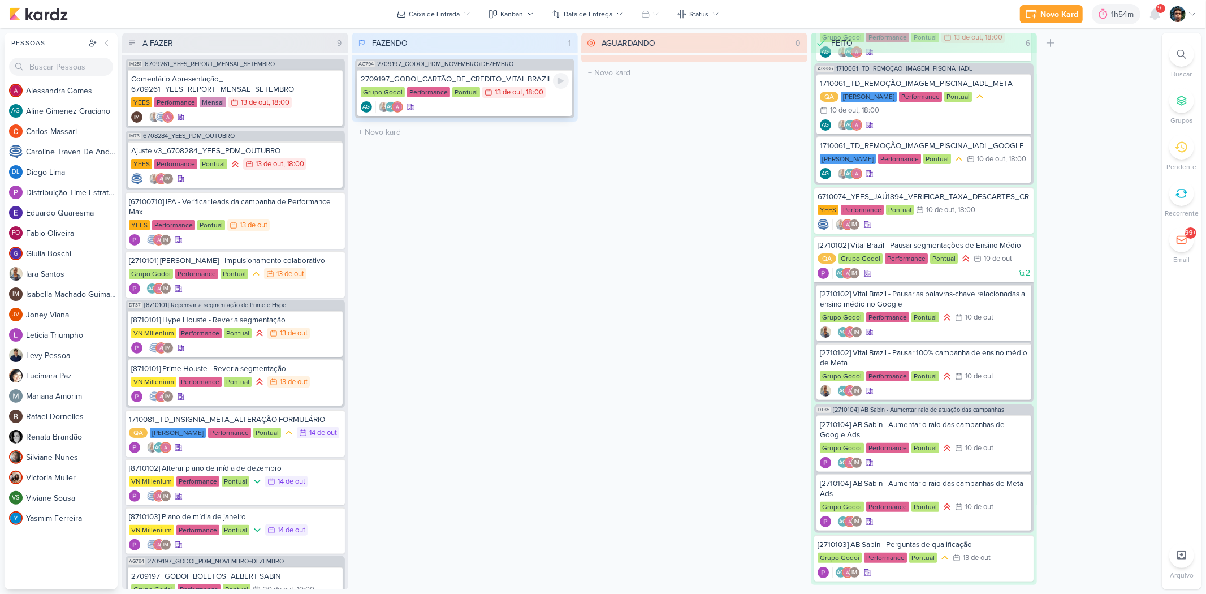
click at [493, 106] on div "AG AG" at bounding box center [465, 106] width 208 height 11
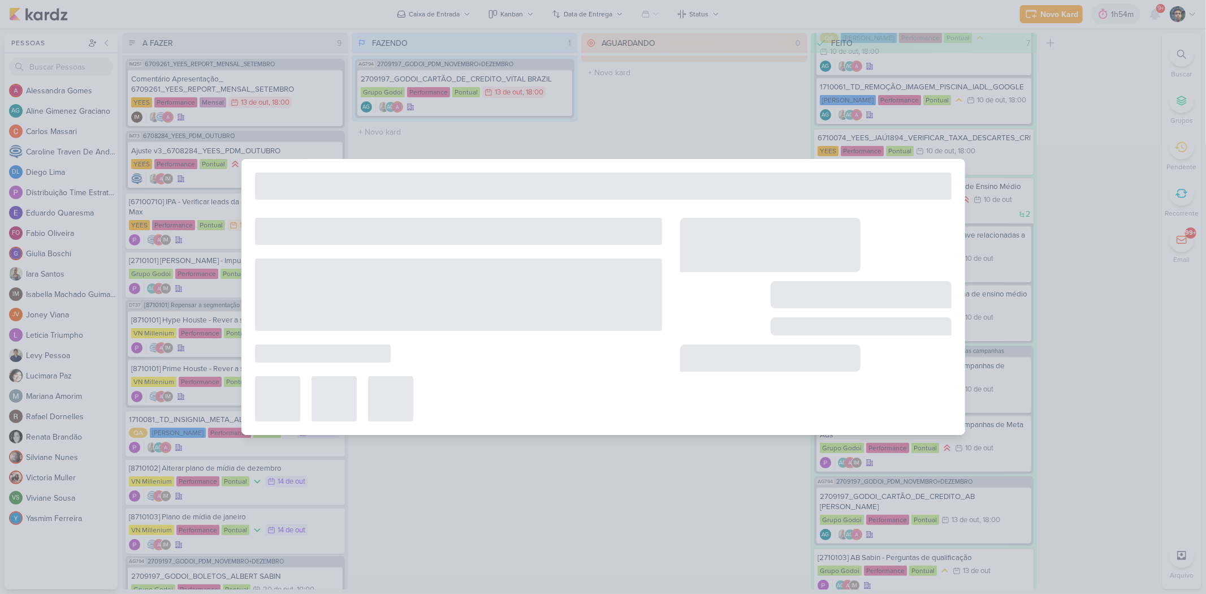
scroll to position [116, 0]
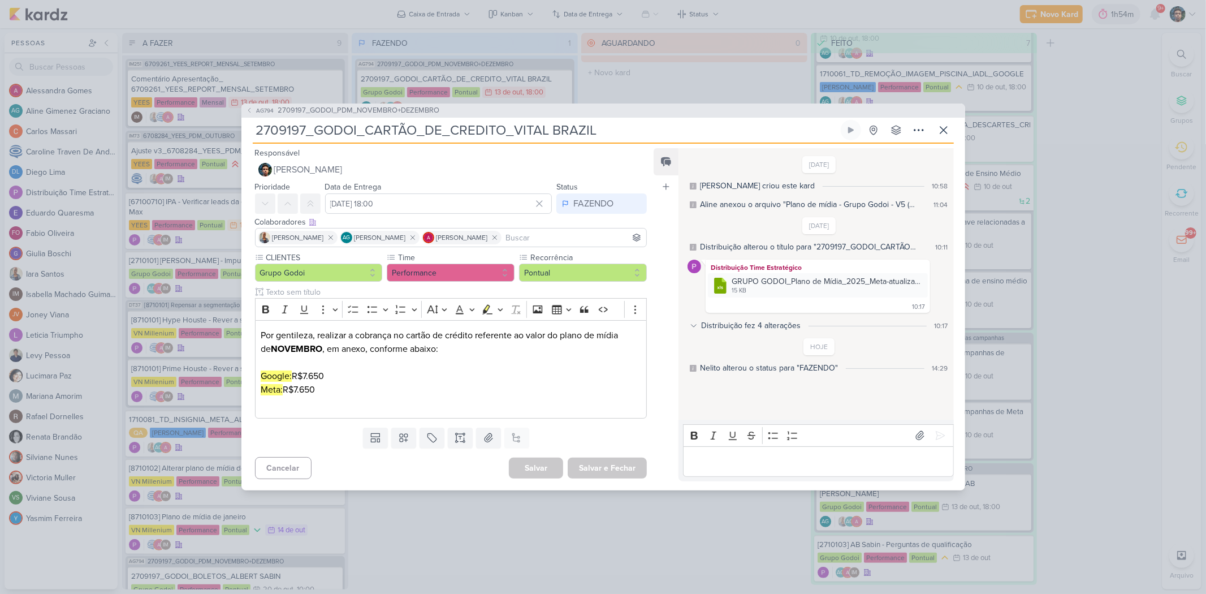
click at [693, 320] on div "Distribuição fez 4 alterações 10:17" at bounding box center [819, 326] width 258 height 12
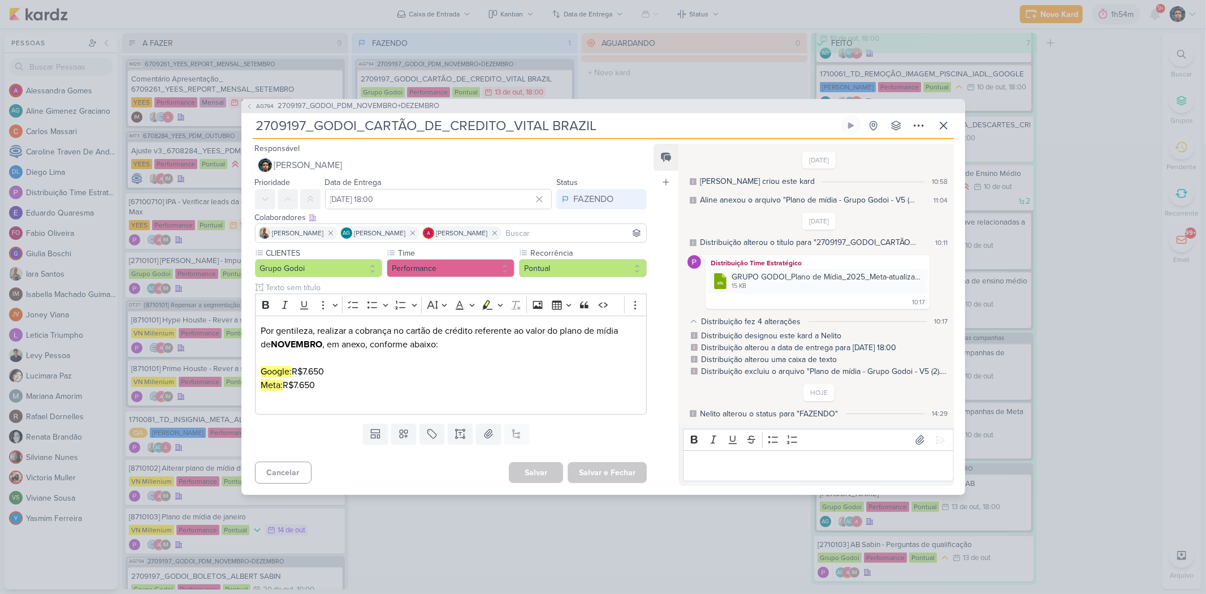
click at [694, 319] on icon at bounding box center [694, 321] width 8 height 8
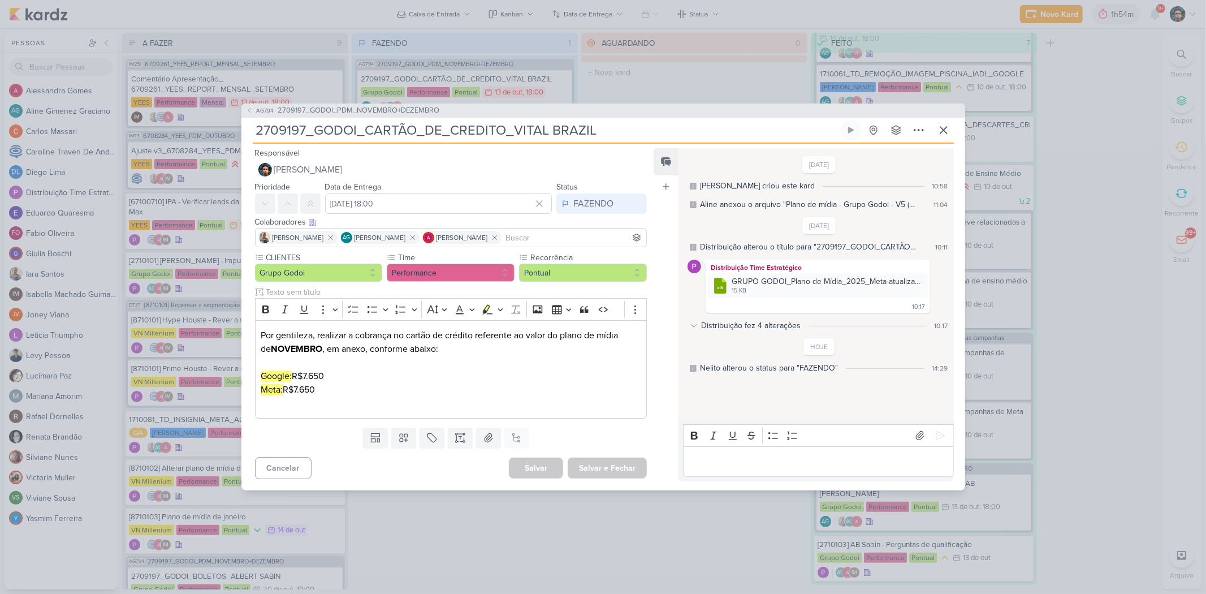
click at [694, 320] on div "Distribuição fez 4 alterações 10:17" at bounding box center [819, 326] width 258 height 12
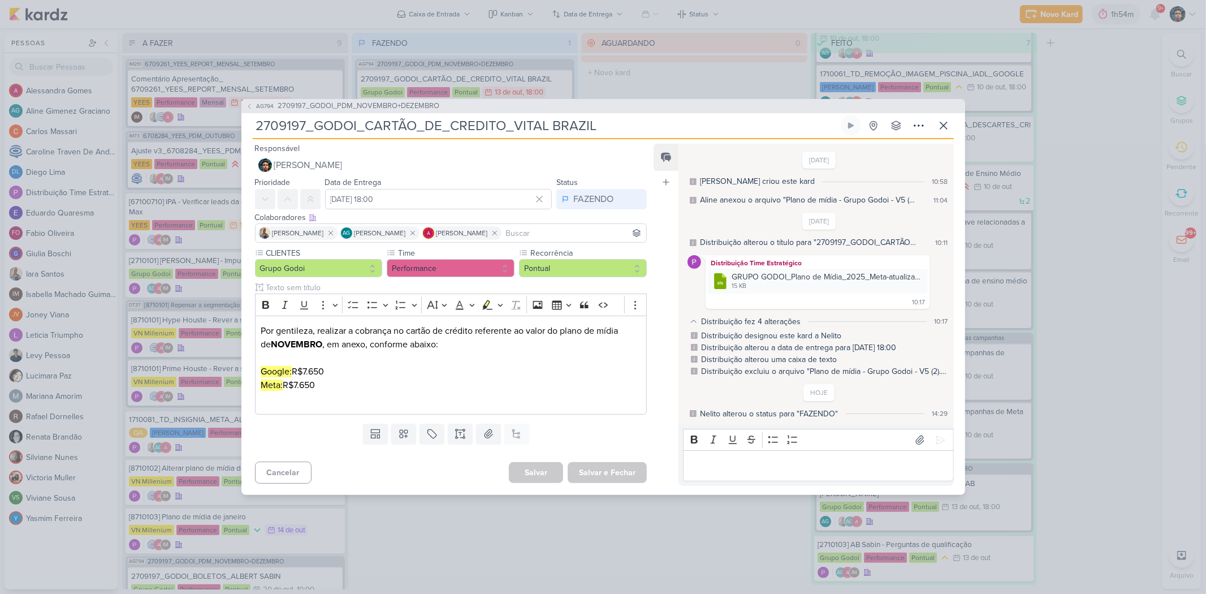
click at [700, 320] on div "Distribuição fez 4 alterações 10:17" at bounding box center [819, 322] width 258 height 12
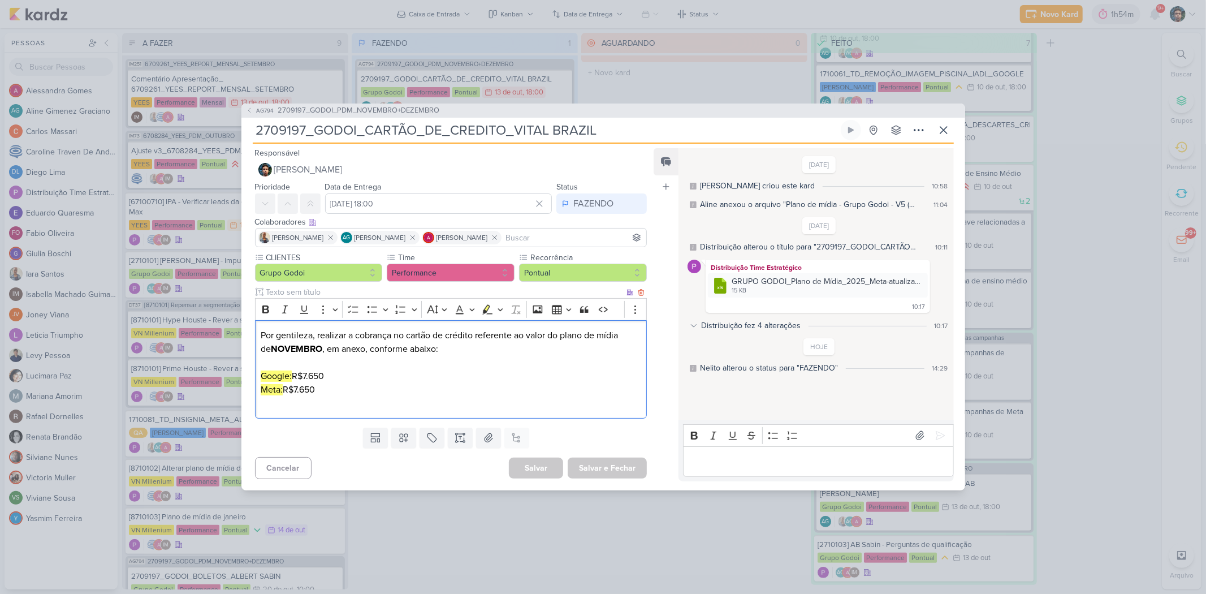
click at [319, 368] on p "Google: R$7.650 Meta: R$7.650" at bounding box center [451, 376] width 380 height 41
click at [319, 368] on p "⁠⁠⁠⁠⁠⁠⁠ Google: R$7.650 Meta: R$7.650" at bounding box center [451, 376] width 380 height 41
click at [315, 374] on p "Google: R$7.650 Meta: R$7.650" at bounding box center [451, 376] width 380 height 41
click at [311, 376] on p "Google: R$7.650 Meta: R$7.650" at bounding box center [451, 376] width 380 height 41
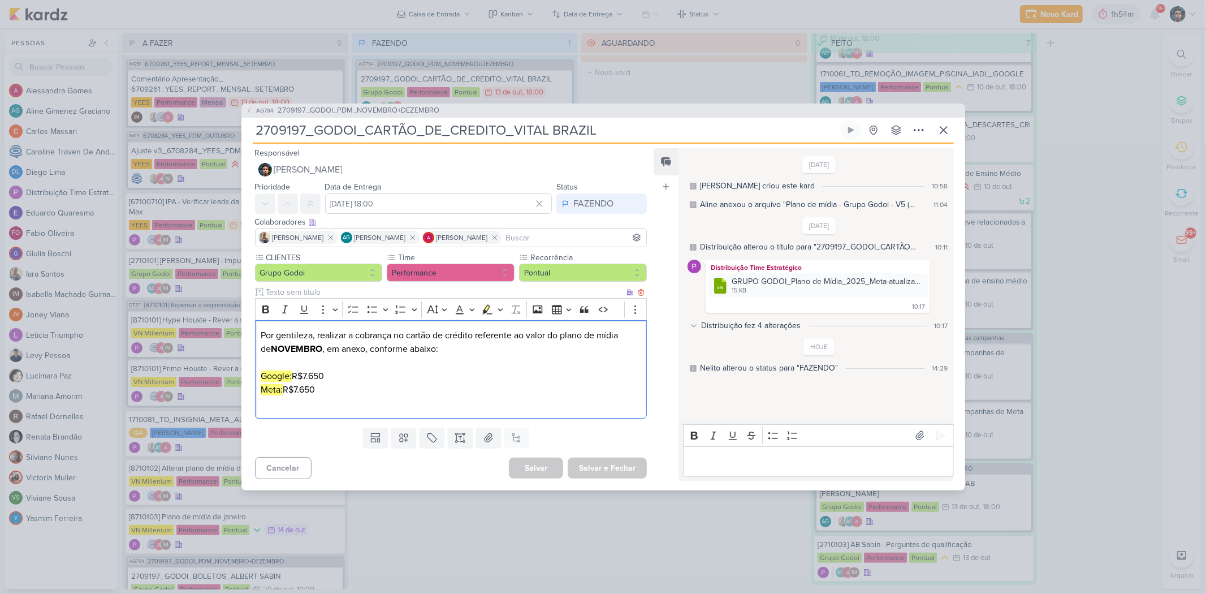
click at [312, 376] on p "Google: R$7.650 Meta: R$7.650" at bounding box center [451, 376] width 380 height 41
click at [320, 377] on p "Google: R$7.650 Meta: R$7.650" at bounding box center [451, 376] width 380 height 41
copy p "7.650"
click at [319, 374] on p "Google: R$7.650 Meta: R$7.650" at bounding box center [451, 376] width 380 height 41
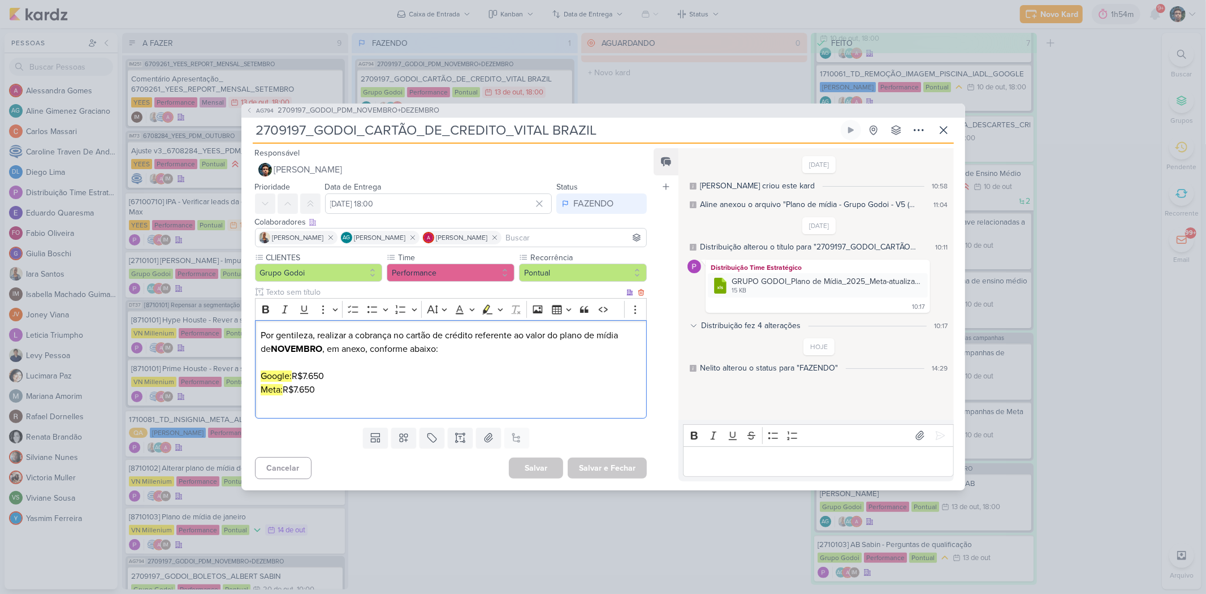
click at [319, 374] on p "Google: R$7.650 Meta: R$7.650" at bounding box center [451, 376] width 380 height 41
copy p "7.650"
click at [303, 387] on p "Google: R$7.650 Meta: R$7.650" at bounding box center [451, 376] width 380 height 41
copy p "7.650"
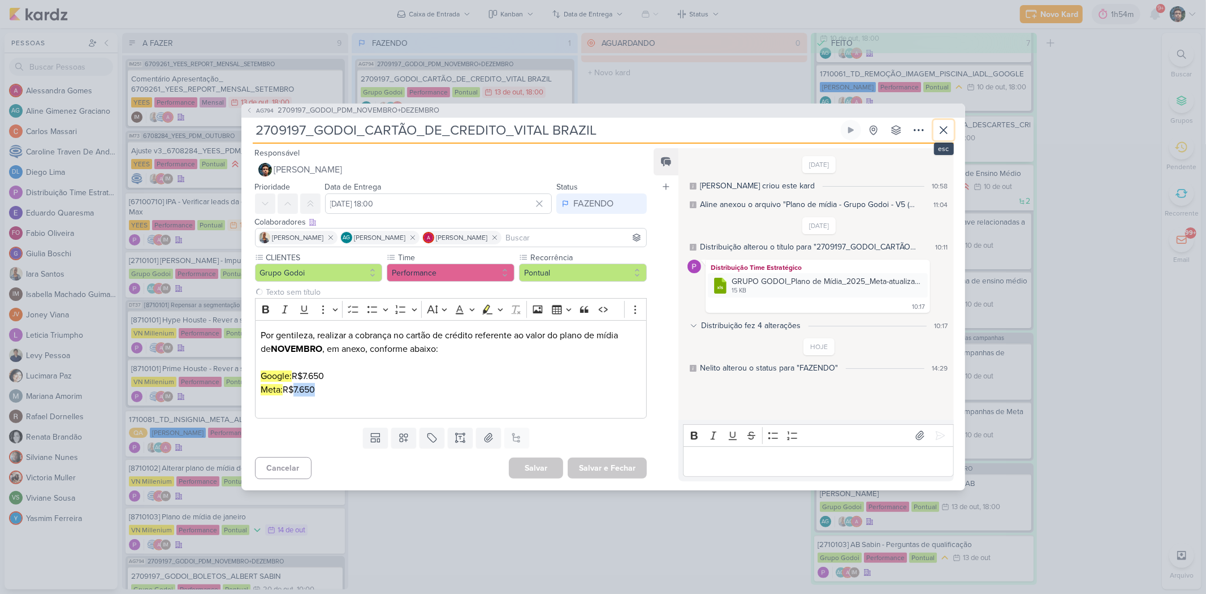
click at [857, 131] on button at bounding box center [944, 130] width 20 height 20
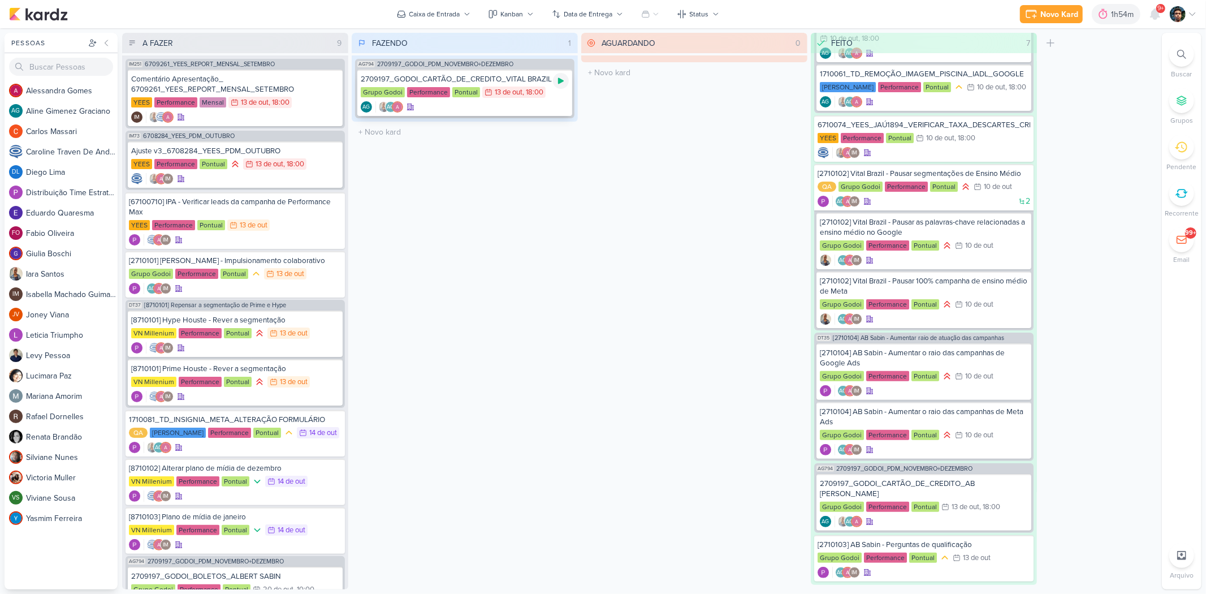
click at [558, 76] on icon at bounding box center [561, 80] width 9 height 9
click at [549, 114] on div "2709197_GODOI_CARTÃO_DE_CREDITO_VITAL BRAZIL Grupo Godoi Performance Pontual 13…" at bounding box center [464, 93] width 215 height 46
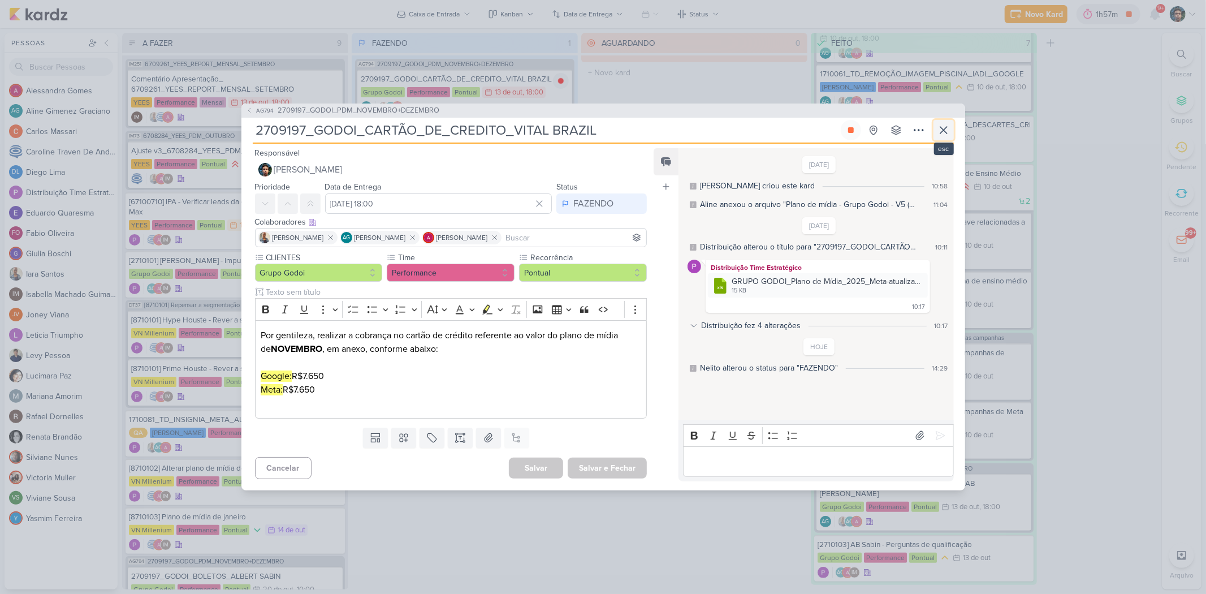
click at [857, 128] on icon at bounding box center [944, 130] width 14 height 14
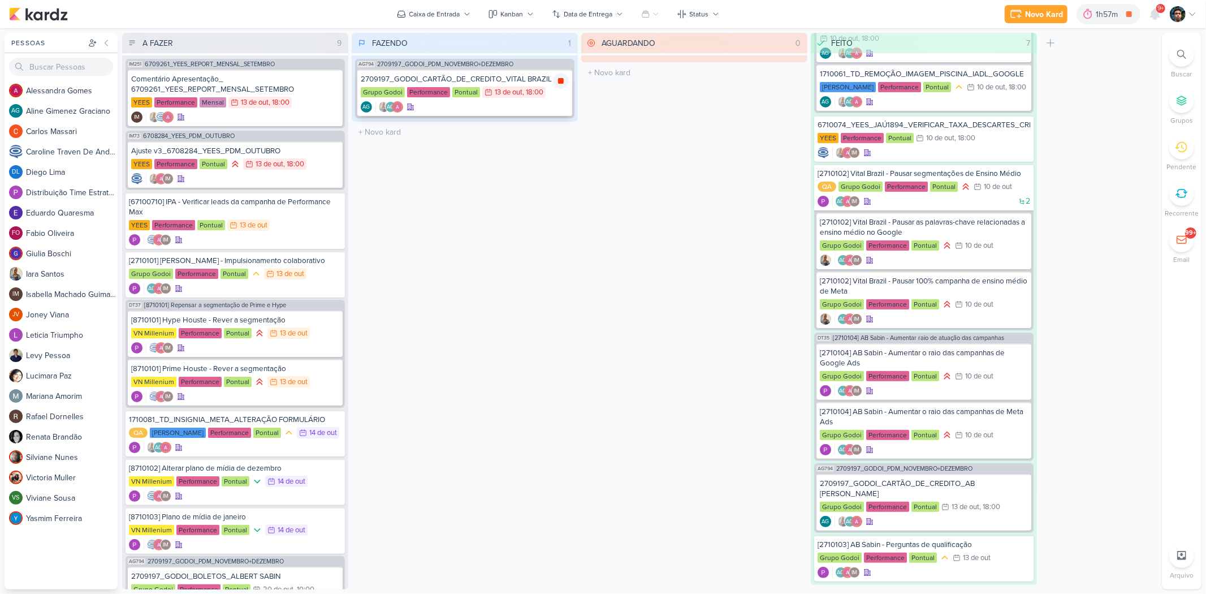
click at [560, 81] on icon at bounding box center [561, 81] width 6 height 6
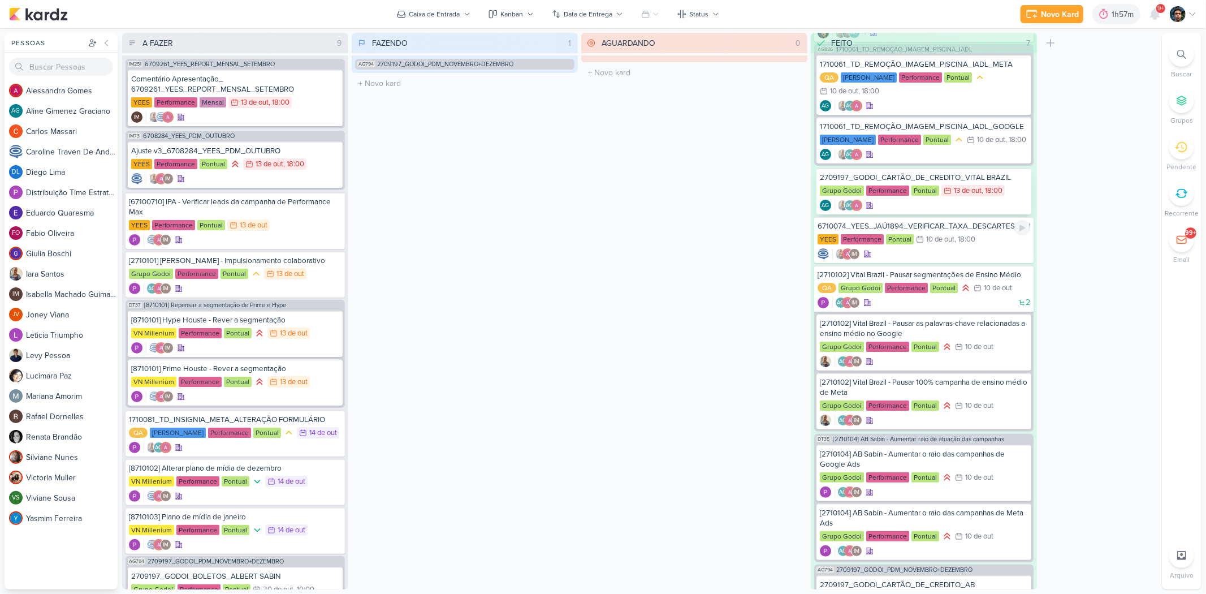
scroll to position [0, 0]
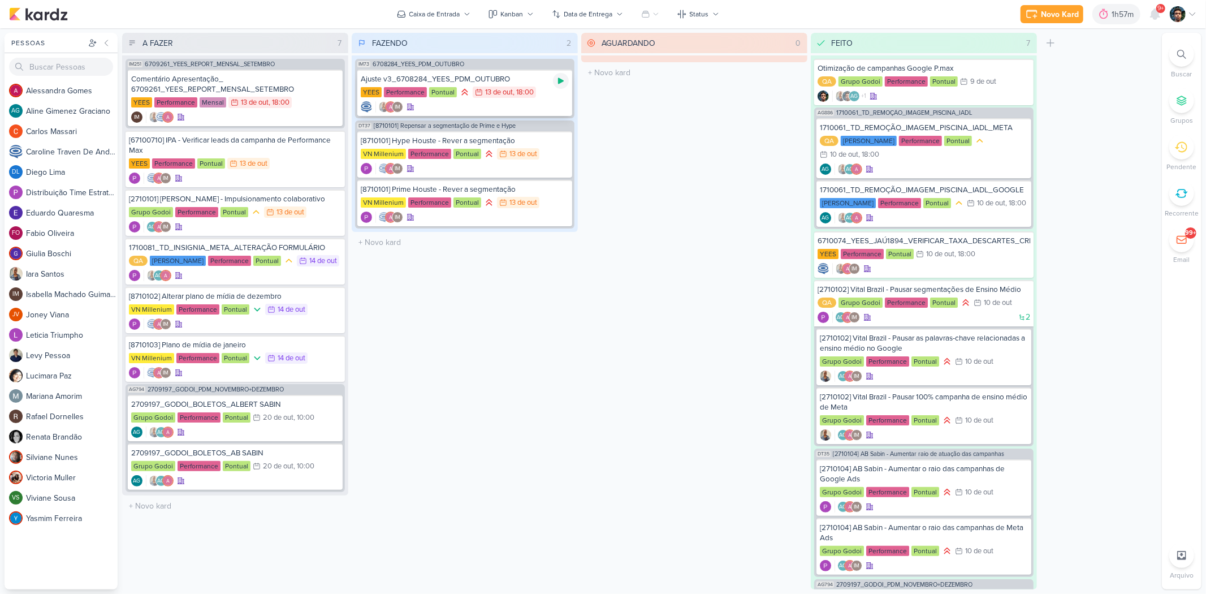
click at [563, 85] on div at bounding box center [561, 81] width 16 height 16
click at [538, 108] on div "IM" at bounding box center [465, 106] width 208 height 11
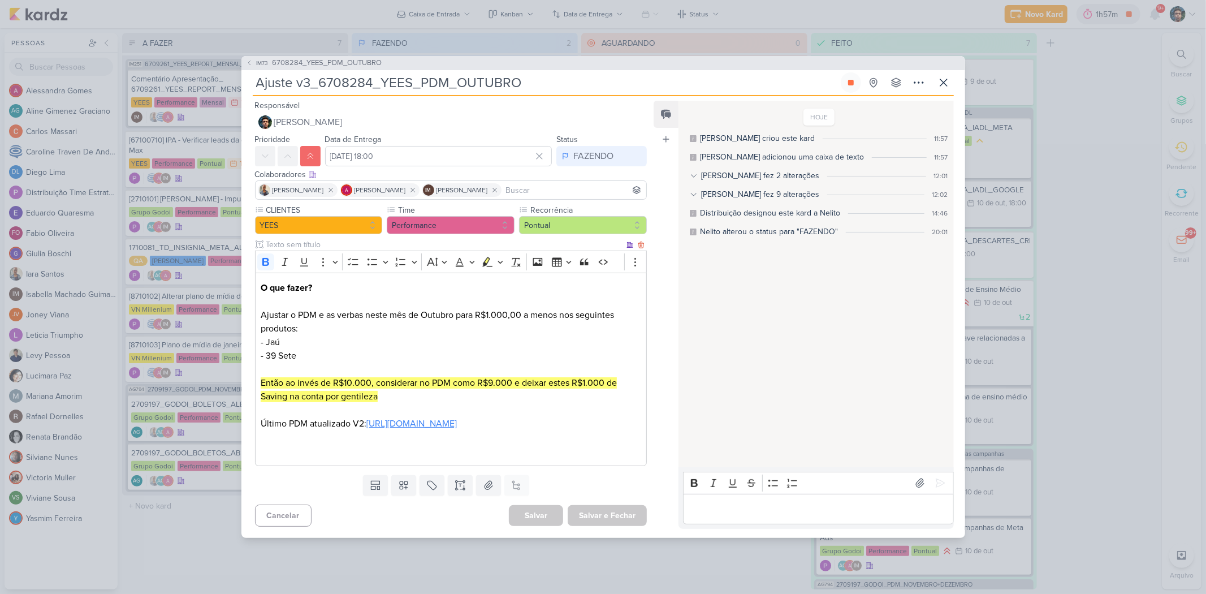
click at [366, 397] on link "[URL][DOMAIN_NAME]" at bounding box center [411, 423] width 90 height 11
click at [457, 397] on link "[URL][DOMAIN_NAME]" at bounding box center [411, 423] width 90 height 11
click at [429, 397] on span "[URL][DOMAIN_NAME]" at bounding box center [386, 463] width 85 height 14
click at [812, 397] on p "Editor editing area: main" at bounding box center [818, 509] width 258 height 14
click at [690, 397] on div "[URL][DOMAIN_NAME]" at bounding box center [818, 509] width 270 height 31
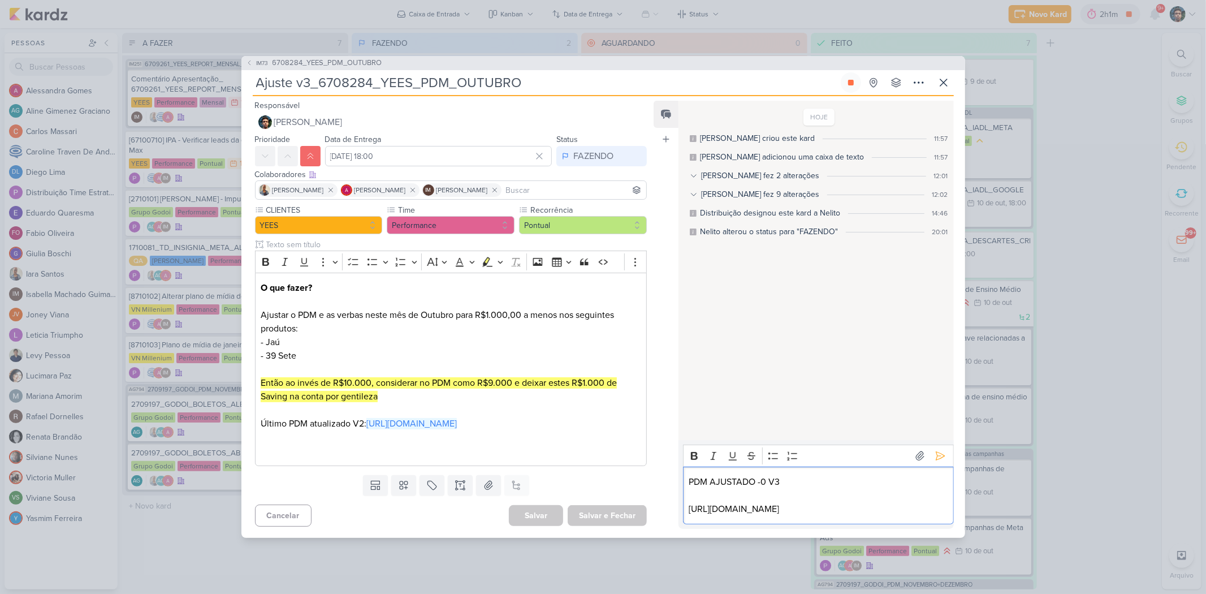
click at [766, 397] on p "PDM AJUSTADO -0 V3" at bounding box center [818, 482] width 258 height 14
click at [823, 397] on p "PDM AJUSTADO - V3" at bounding box center [818, 482] width 258 height 14
click at [857, 397] on icon at bounding box center [940, 455] width 11 height 11
click at [826, 319] on div "HOJE [PERSON_NAME] criou este kard 11:57 [PERSON_NAME] adicionou uma caixa de t…" at bounding box center [816, 284] width 274 height 365
click at [857, 76] on icon at bounding box center [944, 83] width 14 height 14
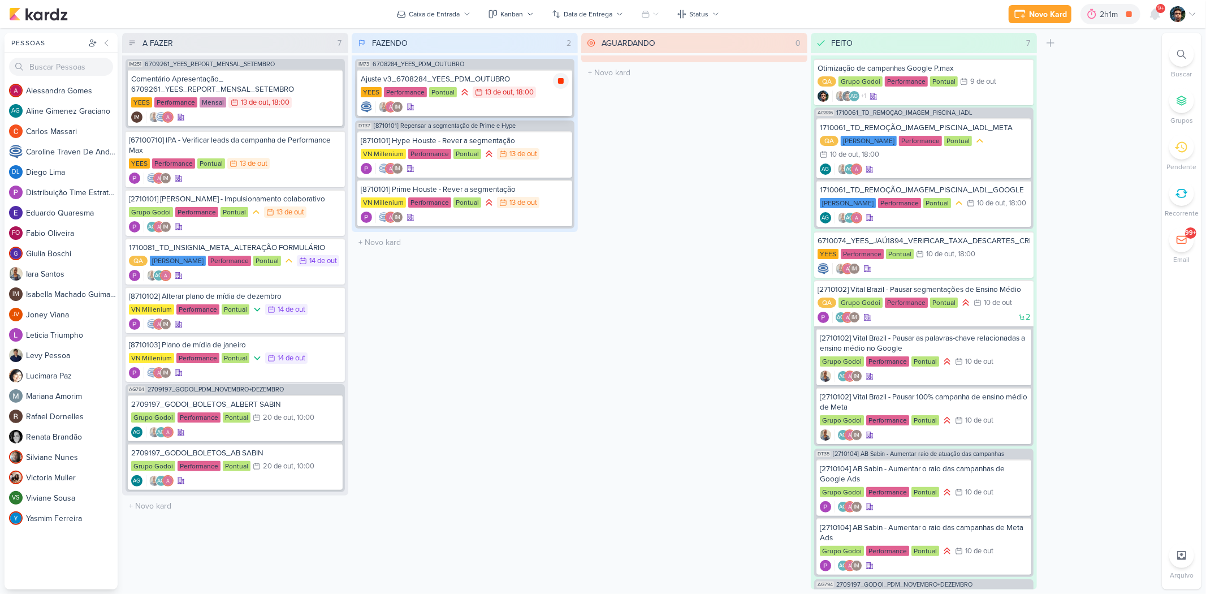
click at [566, 80] on div at bounding box center [561, 81] width 16 height 16
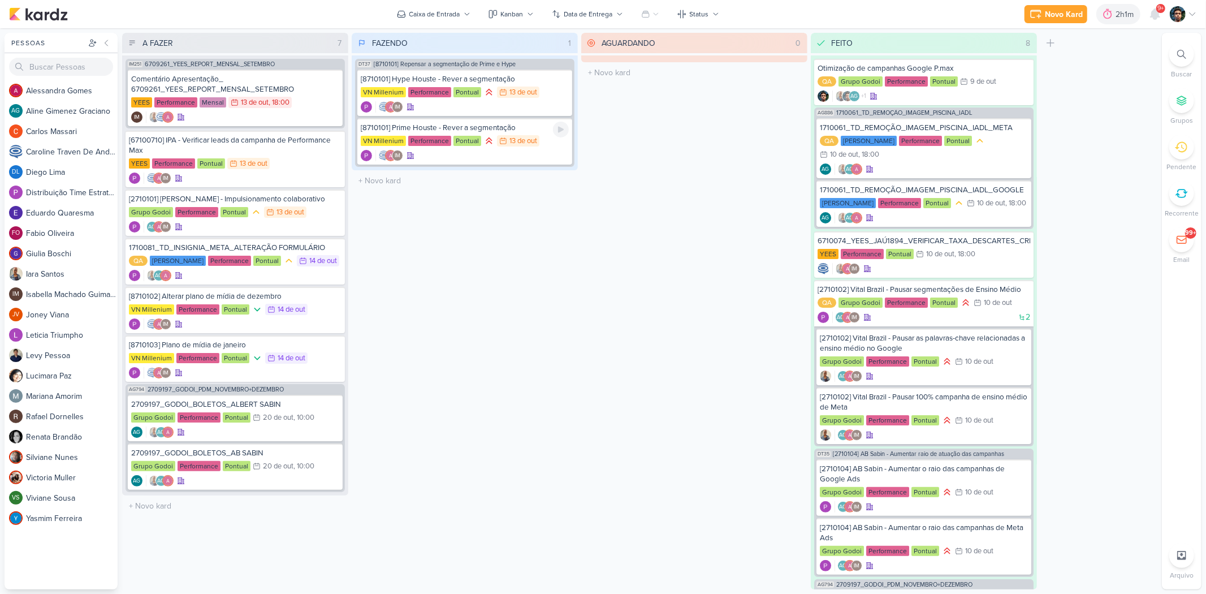
click at [517, 119] on div "[8710101] Prime Houste - Rever a segmentação VN Millenium Performance Pontual 1…" at bounding box center [464, 141] width 215 height 46
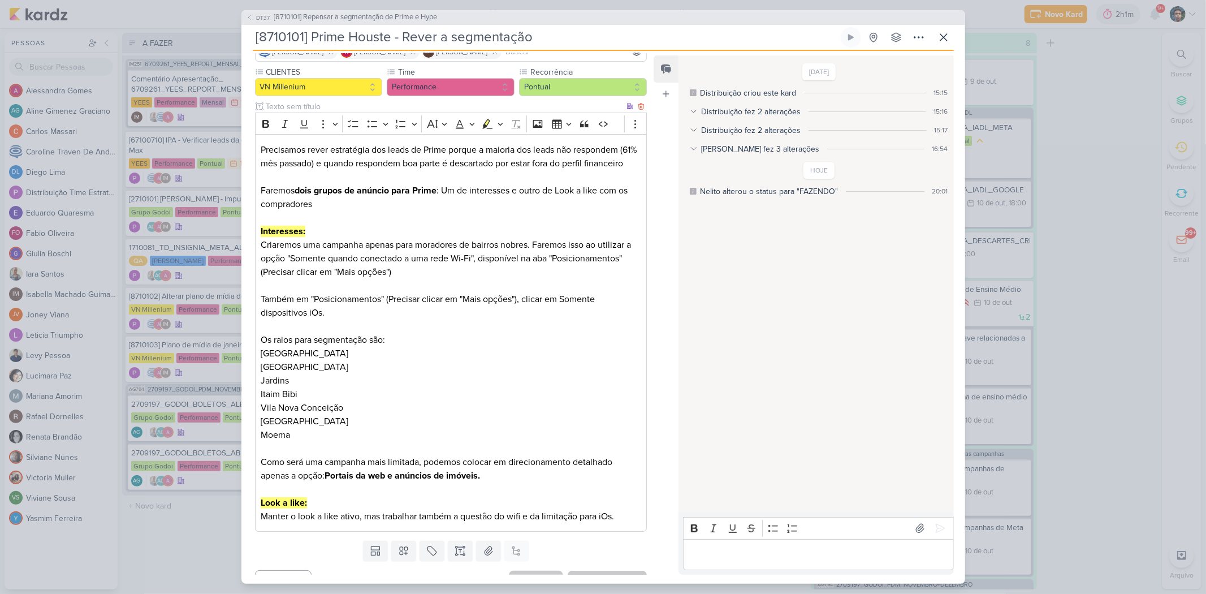
scroll to position [127, 0]
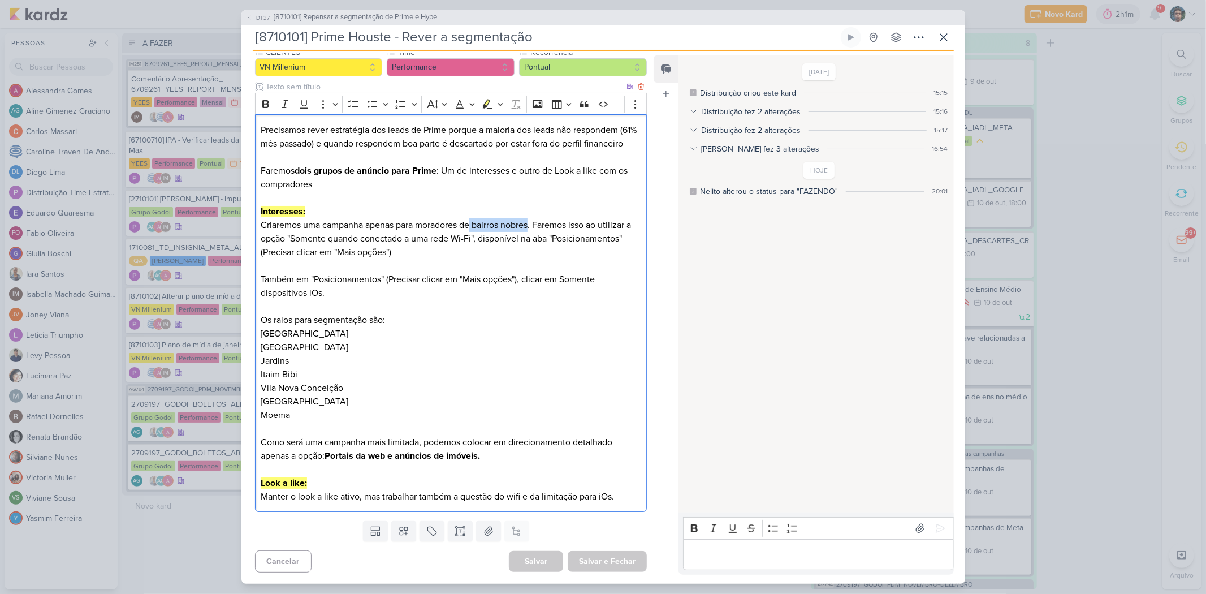
drag, startPoint x: 532, startPoint y: 224, endPoint x: 474, endPoint y: 222, distance: 58.3
click at [474, 222] on p "Criaremos uma campanha apenas para moradores de bairros nobres. Faremos isso ao…" at bounding box center [451, 238] width 380 height 41
copy p "bairros nobres"
